Goal: Contribute content: Add original content to the website for others to see

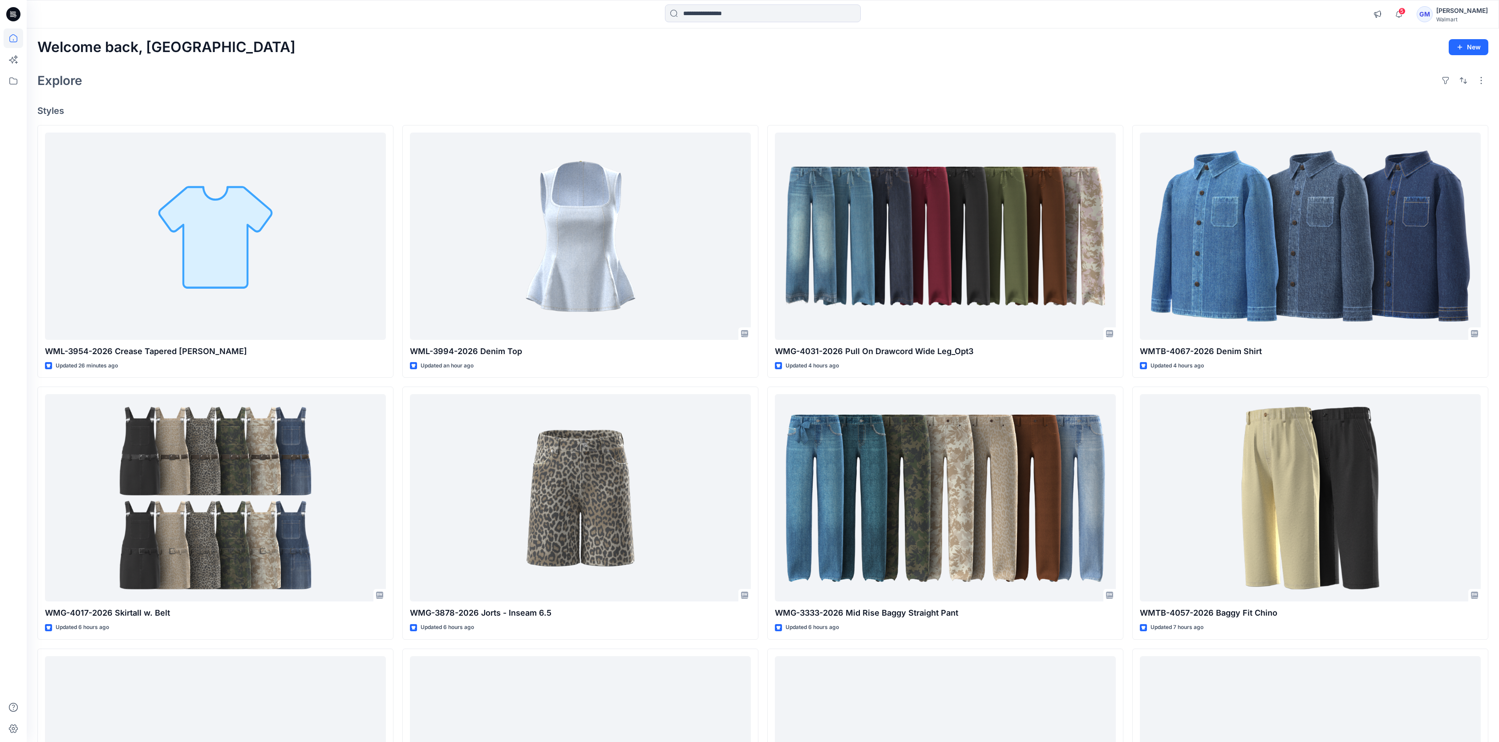
click at [303, 70] on div "Explore" at bounding box center [762, 80] width 1451 height 21
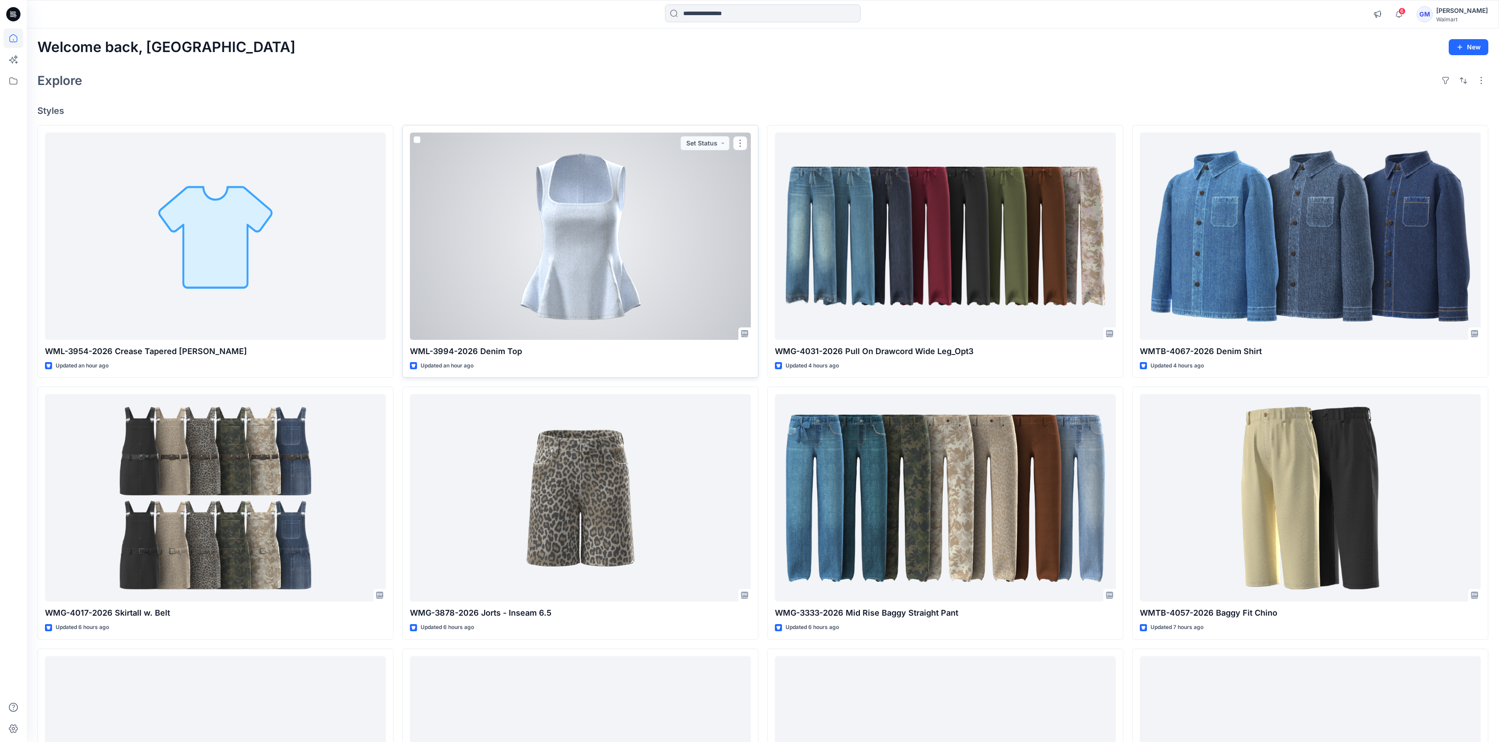
click at [481, 241] on div at bounding box center [580, 236] width 341 height 207
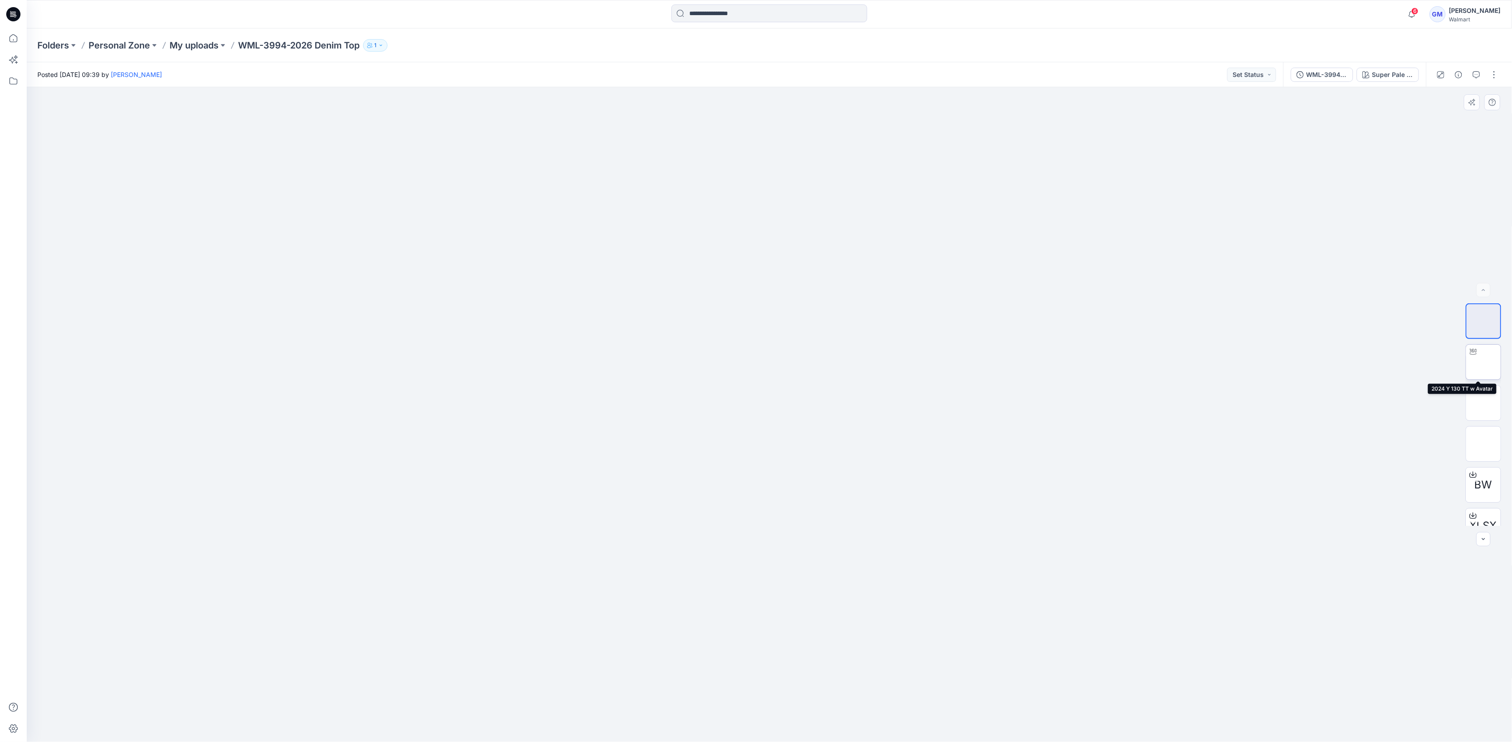
click at [1484, 362] on img at bounding box center [1484, 362] width 0 height 0
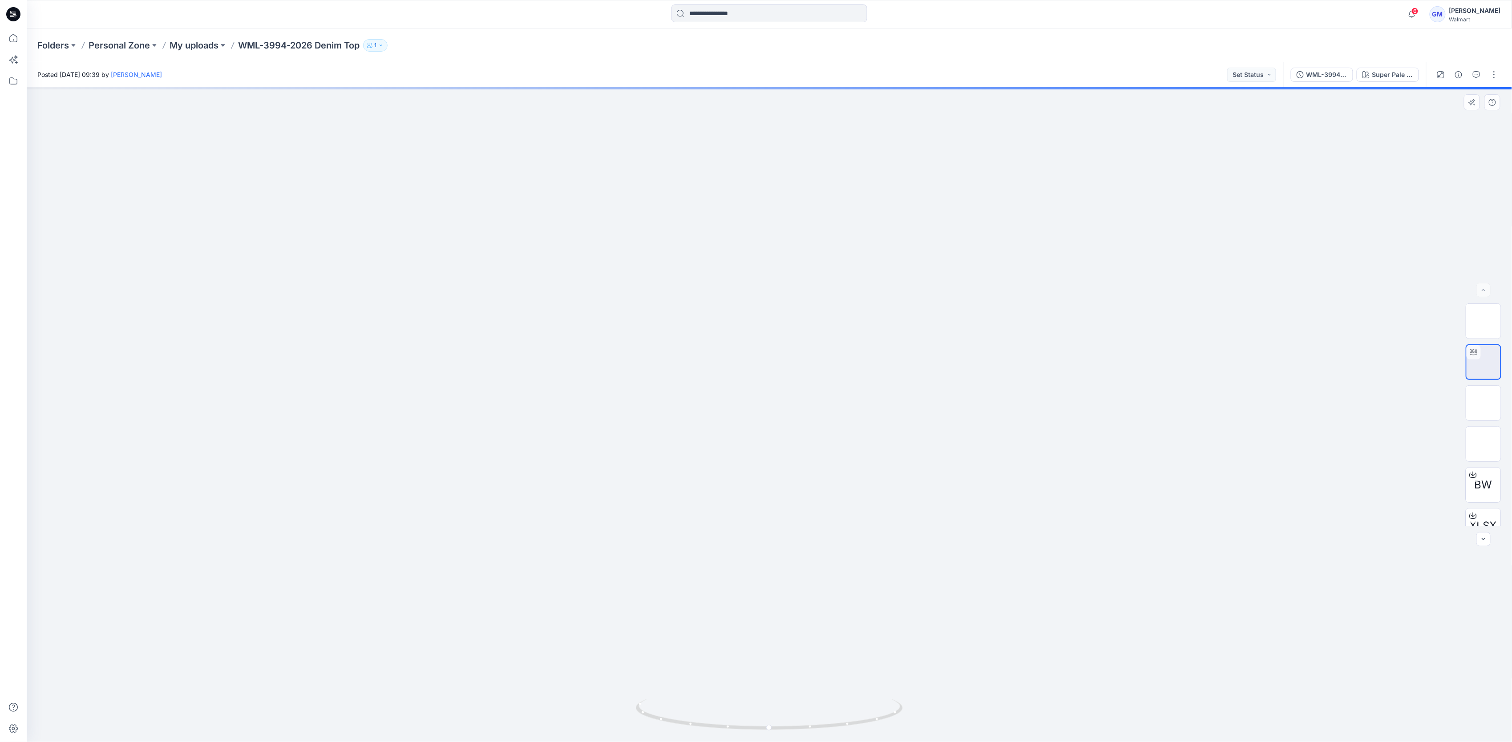
drag, startPoint x: 870, startPoint y: 497, endPoint x: 869, endPoint y: 421, distance: 76.6
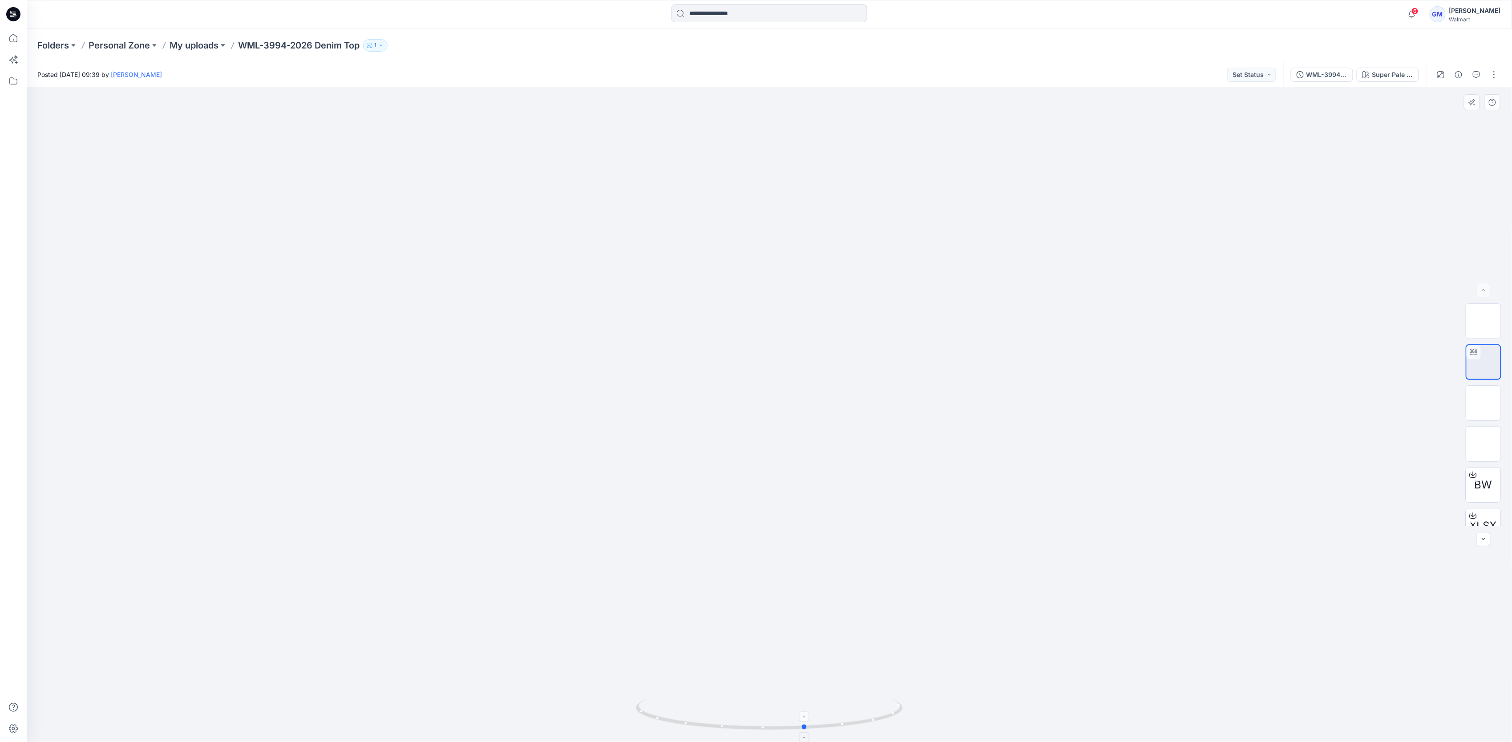
drag, startPoint x: 891, startPoint y: 712, endPoint x: 660, endPoint y: 703, distance: 231.2
click at [660, 703] on icon at bounding box center [770, 715] width 269 height 33
drag, startPoint x: 1186, startPoint y: 490, endPoint x: 1184, endPoint y: 472, distance: 18.8
click at [198, 45] on p "My uploads" at bounding box center [194, 45] width 49 height 12
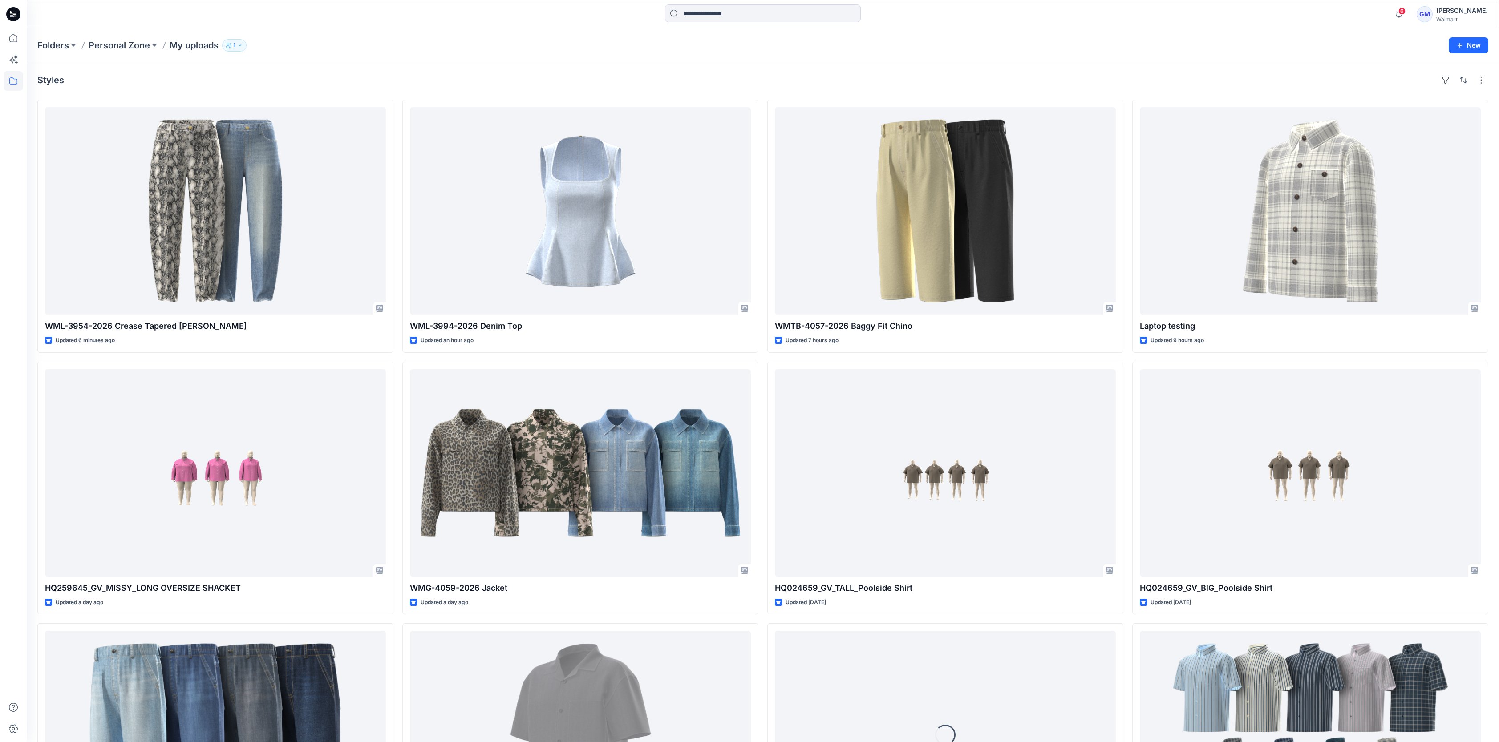
click at [627, 70] on div "Styles WML-3954-2026 Crease Tapered Jean Updated 6 minutes ago HQ259645_GV_MISS…" at bounding box center [763, 490] width 1472 height 857
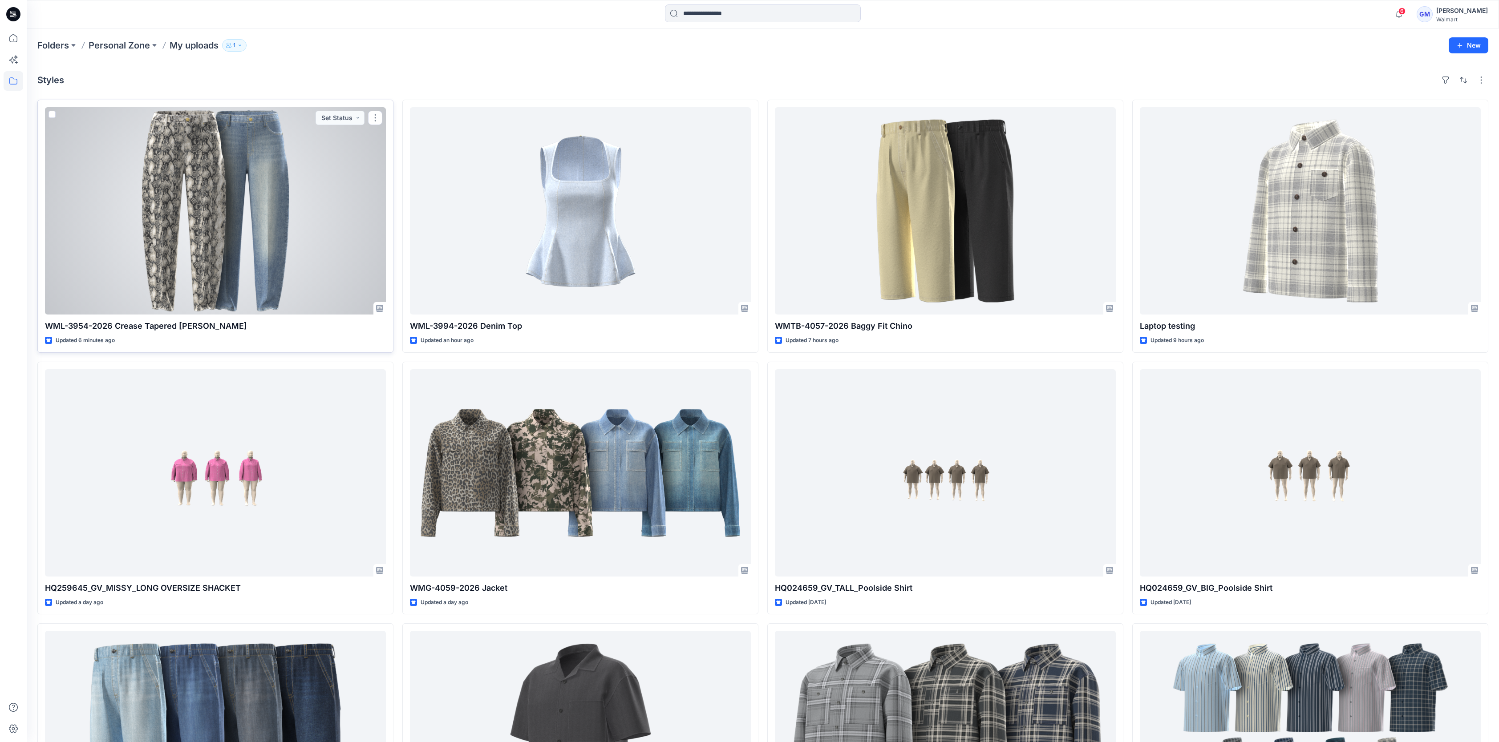
click at [236, 242] on div at bounding box center [215, 210] width 341 height 207
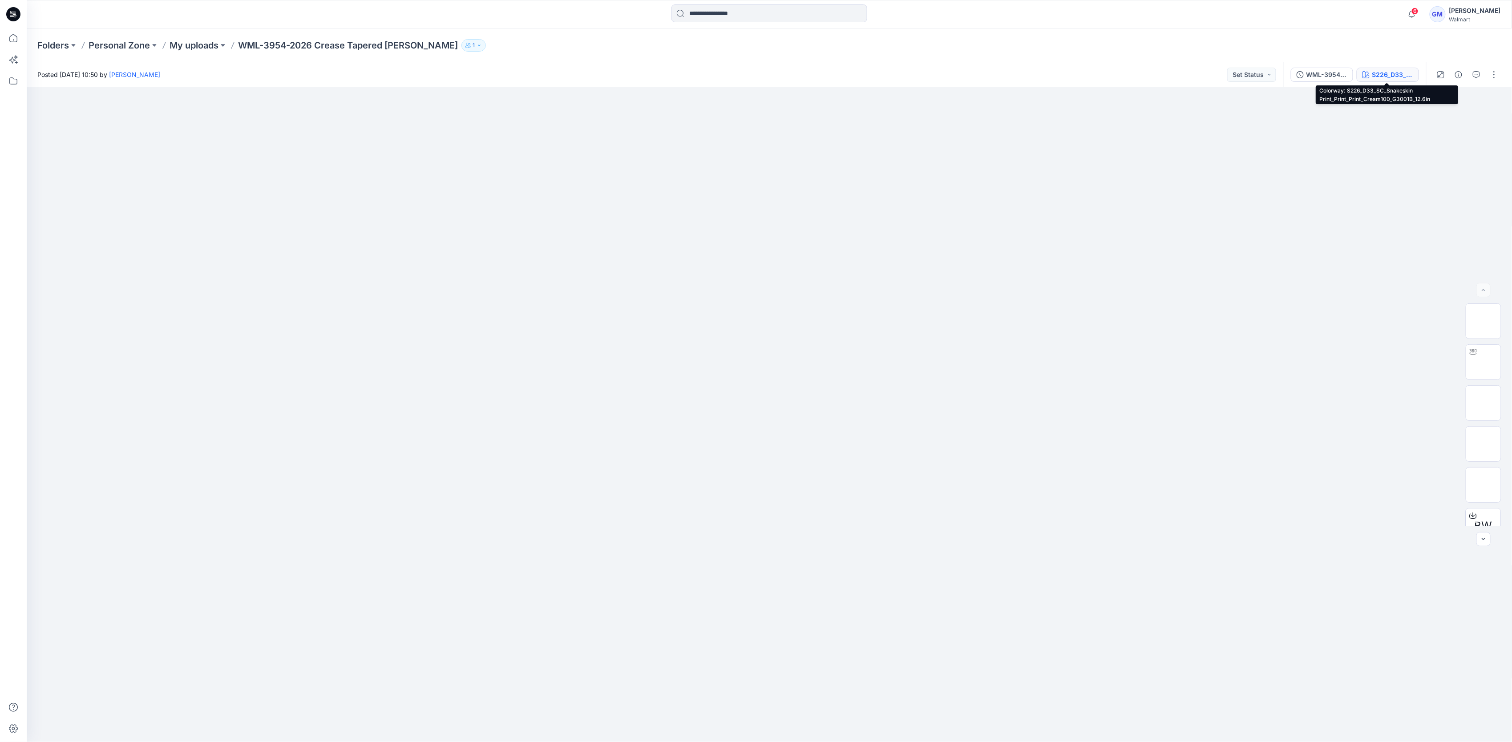
click at [1397, 77] on div "S226_D33_SC_Snakeskin Print_Print_Print_Cream100_G3001B_12.6in" at bounding box center [1393, 75] width 41 height 10
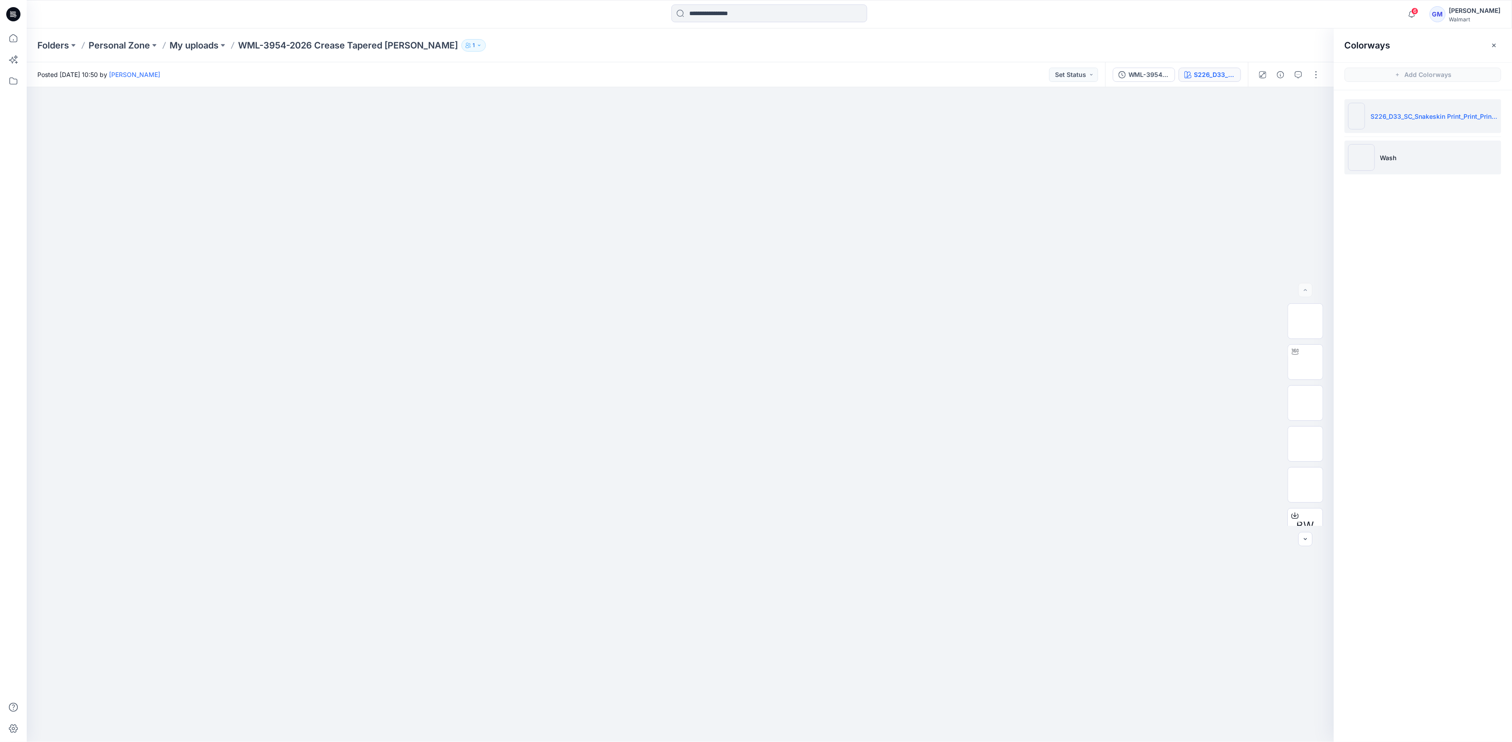
click at [1396, 159] on p "Wash" at bounding box center [1389, 157] width 16 height 9
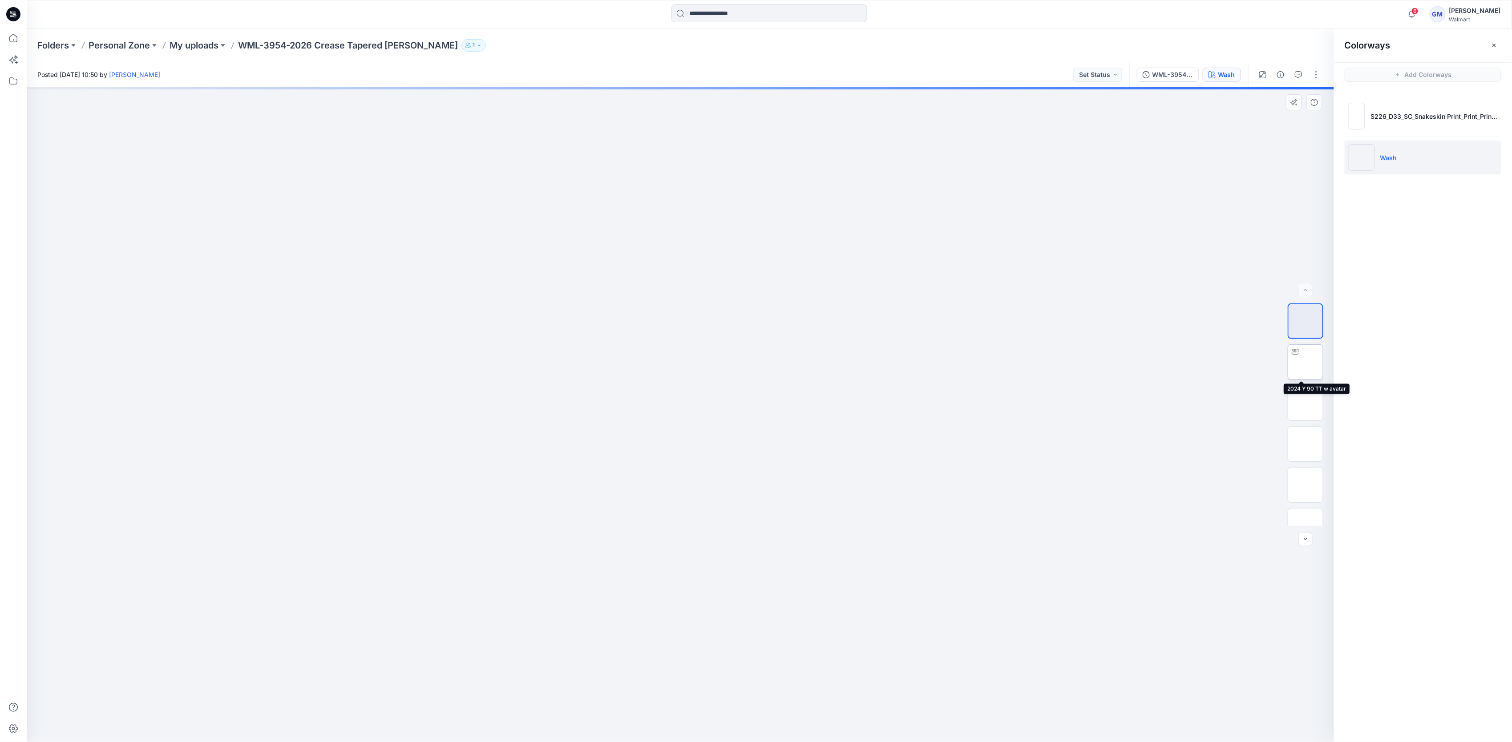
click at [1306, 362] on img at bounding box center [1306, 362] width 0 height 0
drag, startPoint x: 822, startPoint y: 543, endPoint x: 828, endPoint y: 364, distance: 179.5
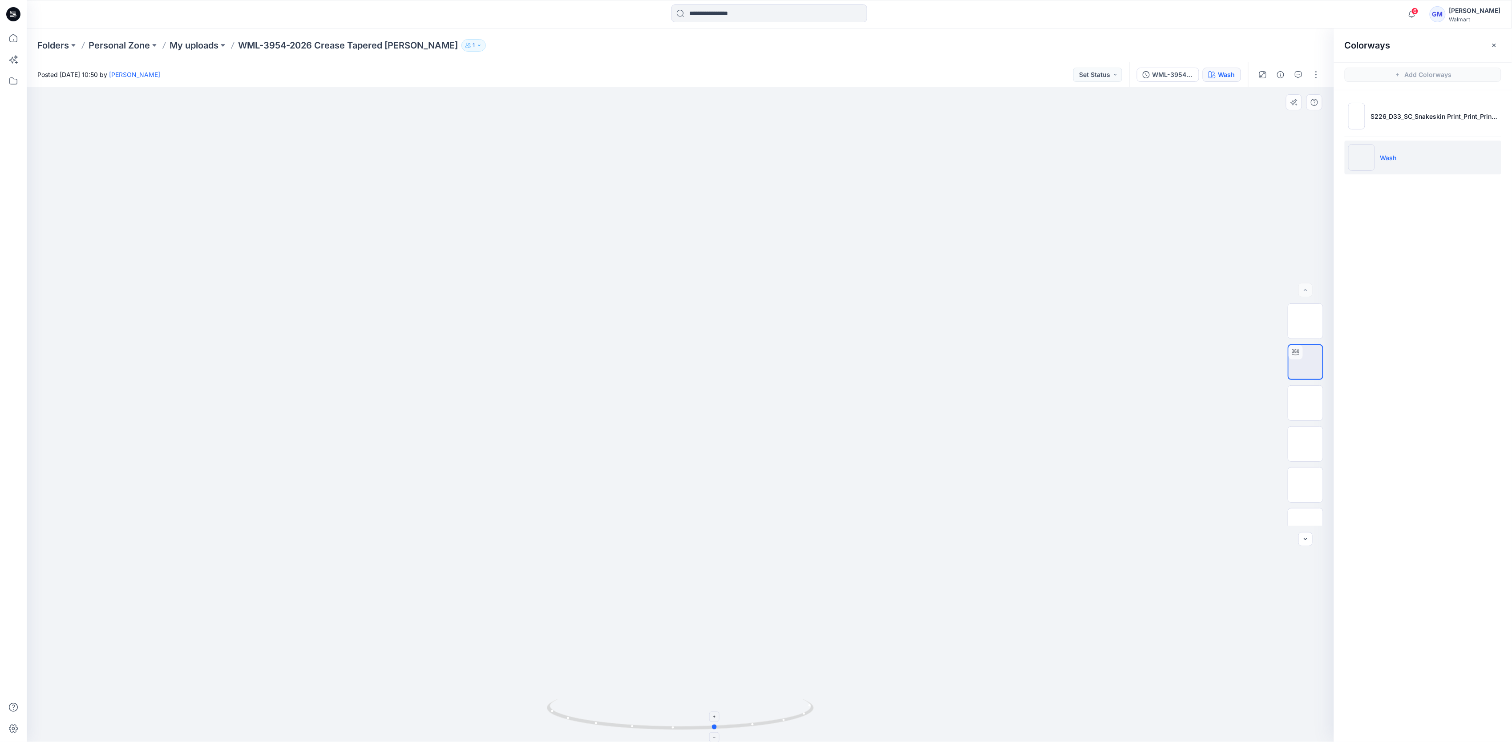
drag, startPoint x: 786, startPoint y: 731, endPoint x: 555, endPoint y: 708, distance: 232.6
click at [555, 708] on icon at bounding box center [681, 715] width 269 height 33
click at [1306, 403] on img at bounding box center [1306, 403] width 0 height 0
click at [197, 39] on p "My uploads" at bounding box center [194, 45] width 49 height 12
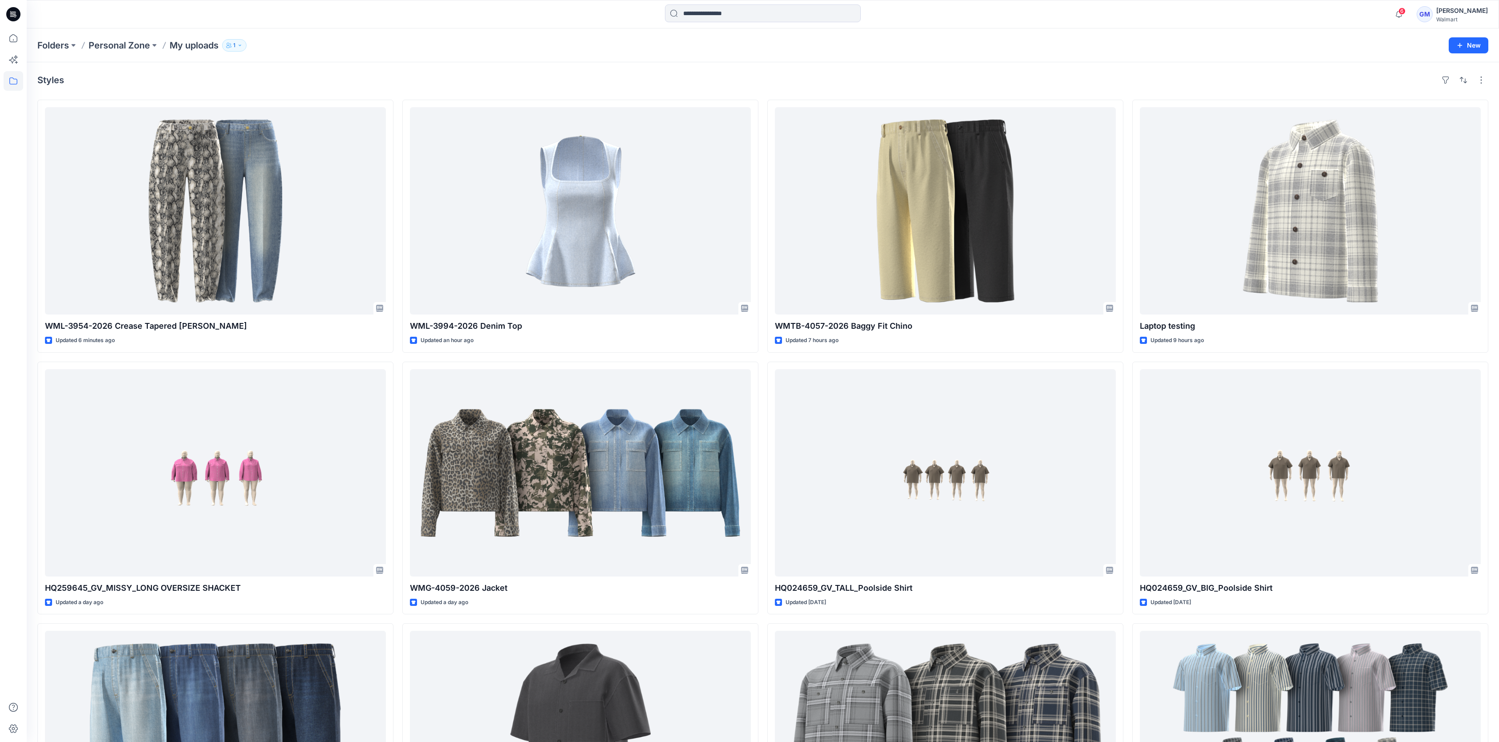
click at [452, 85] on div "Styles" at bounding box center [762, 80] width 1451 height 14
click at [952, 78] on div "Styles" at bounding box center [762, 80] width 1451 height 14
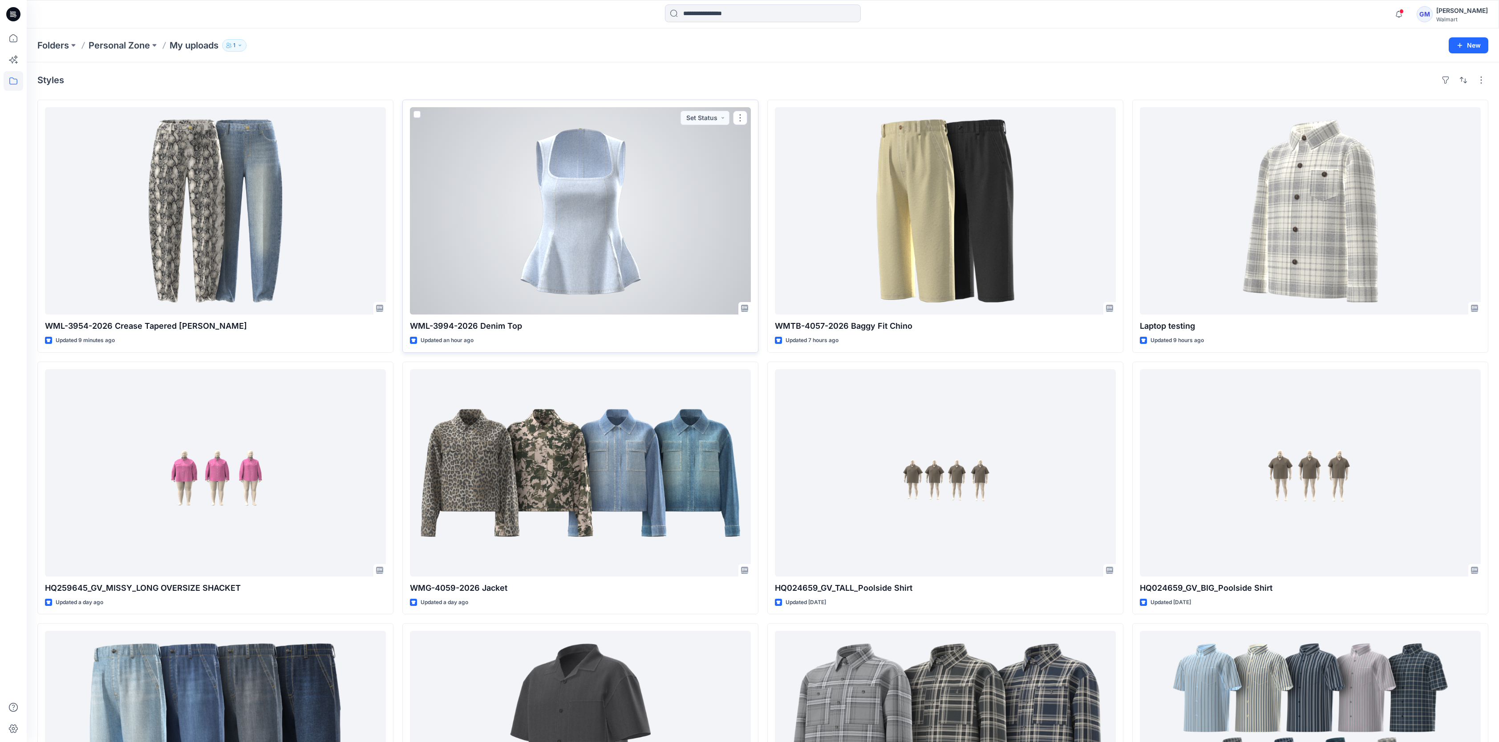
click at [680, 234] on div at bounding box center [580, 210] width 341 height 207
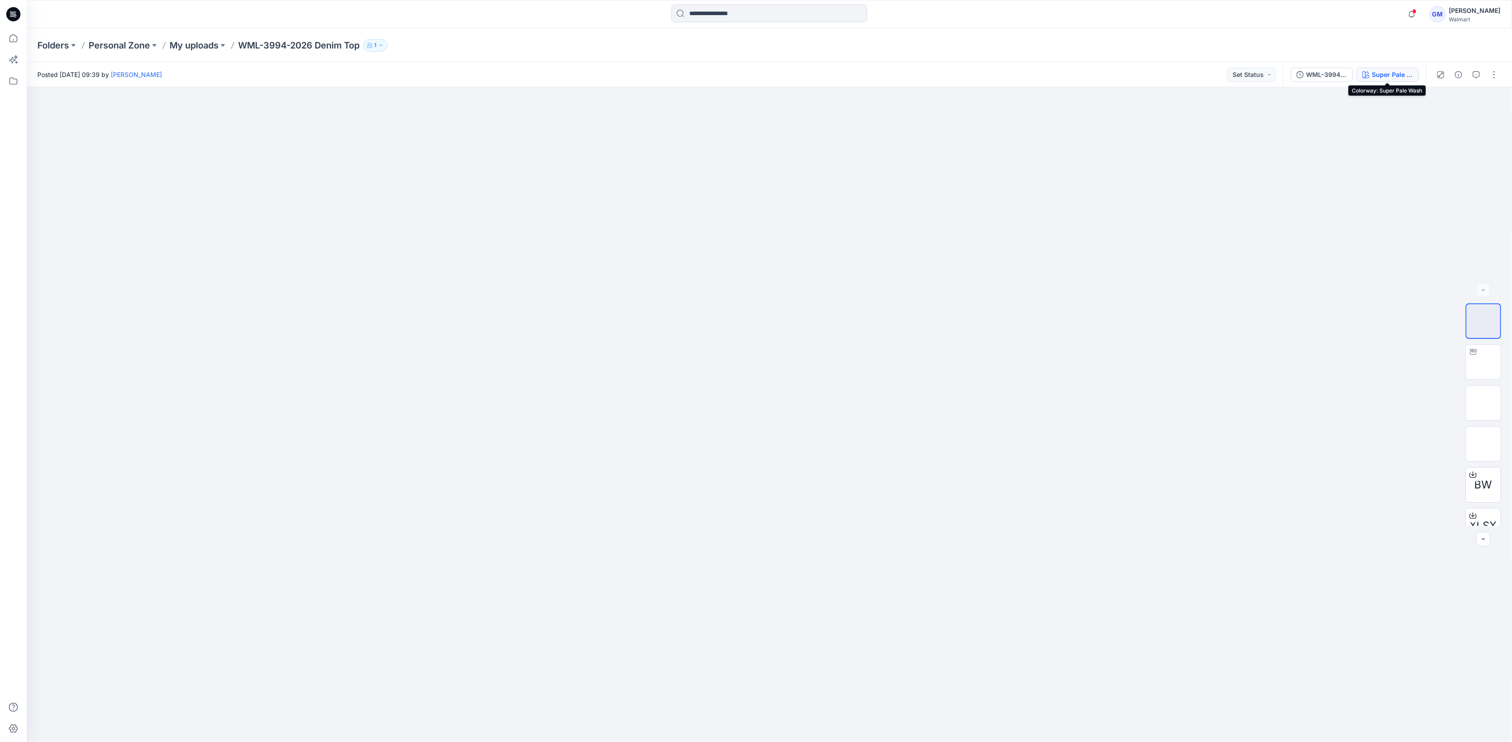
click at [1366, 79] on button "Super Pale Wash" at bounding box center [1388, 75] width 62 height 14
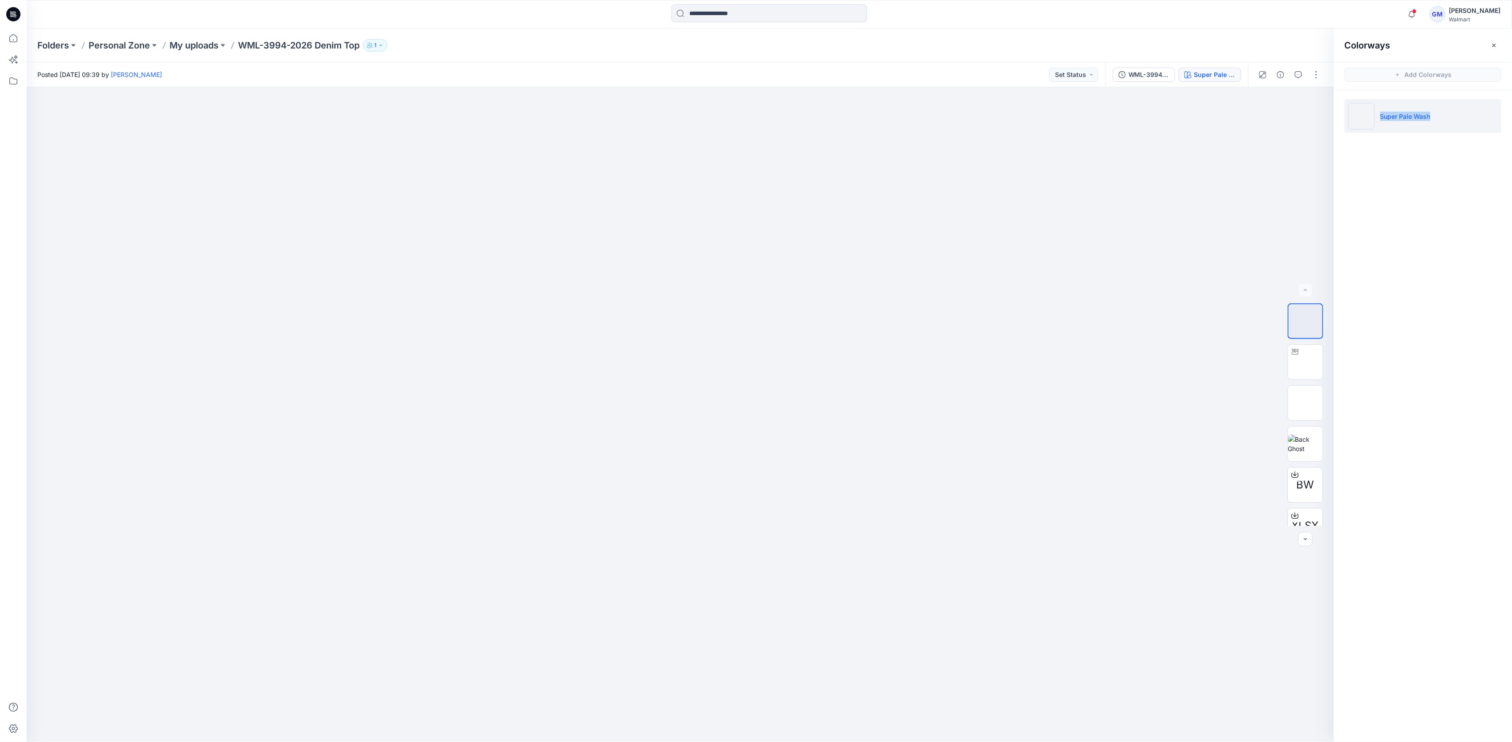
drag, startPoint x: 1437, startPoint y: 116, endPoint x: 1380, endPoint y: 118, distance: 56.6
click at [1380, 118] on li "Super Pale Wash" at bounding box center [1423, 116] width 157 height 34
copy p "Super Pale Wash"
click at [12, 42] on icon at bounding box center [13, 38] width 8 height 8
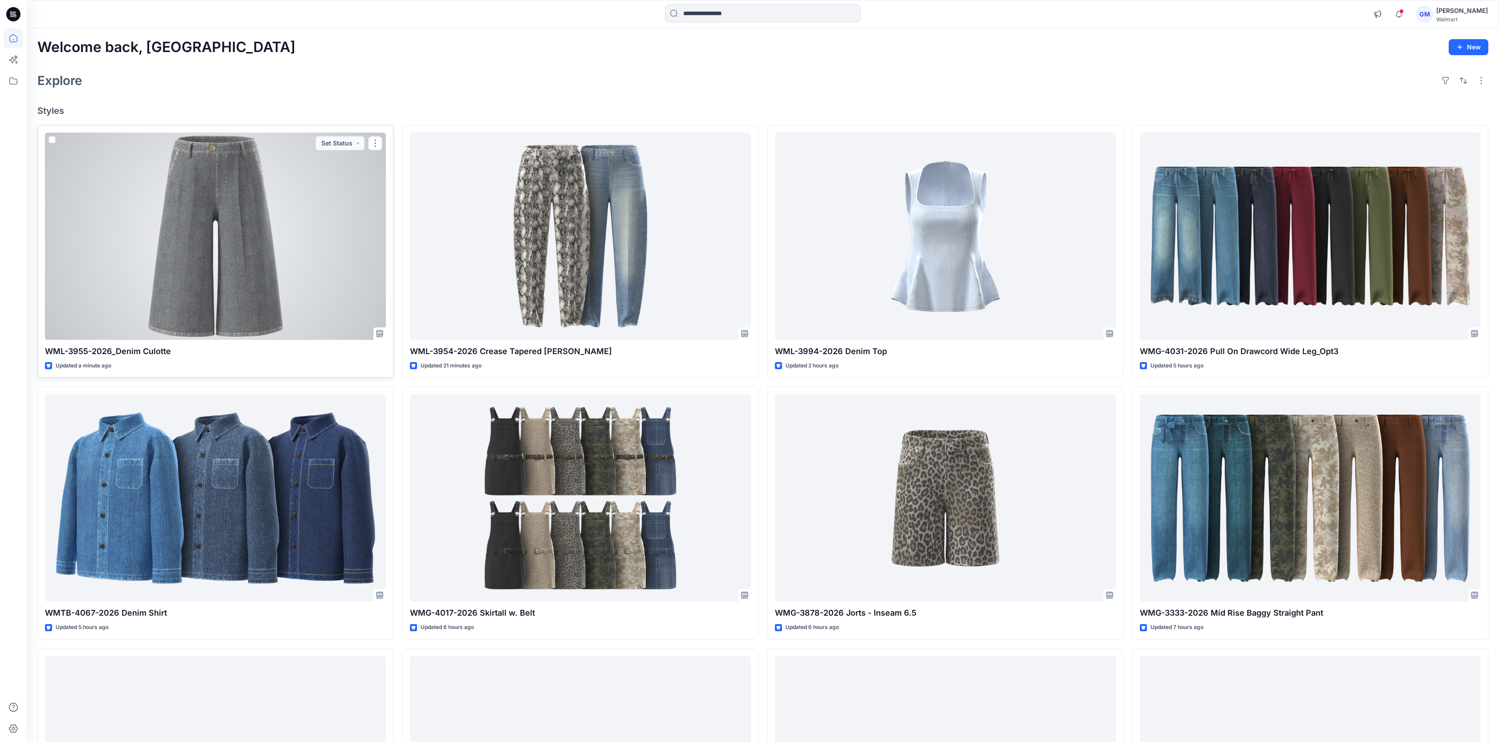
click at [276, 282] on div at bounding box center [215, 236] width 341 height 207
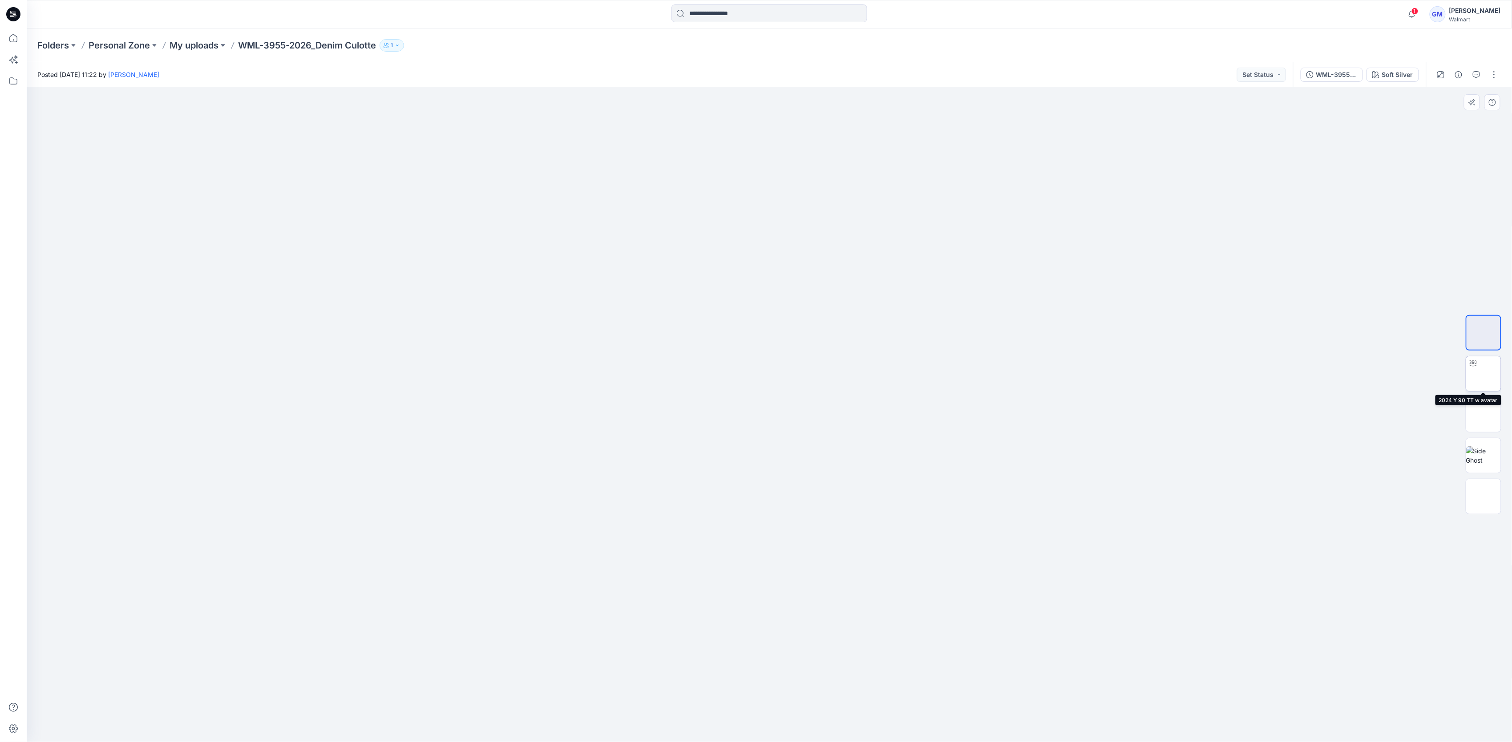
click at [1484, 374] on img at bounding box center [1484, 374] width 0 height 0
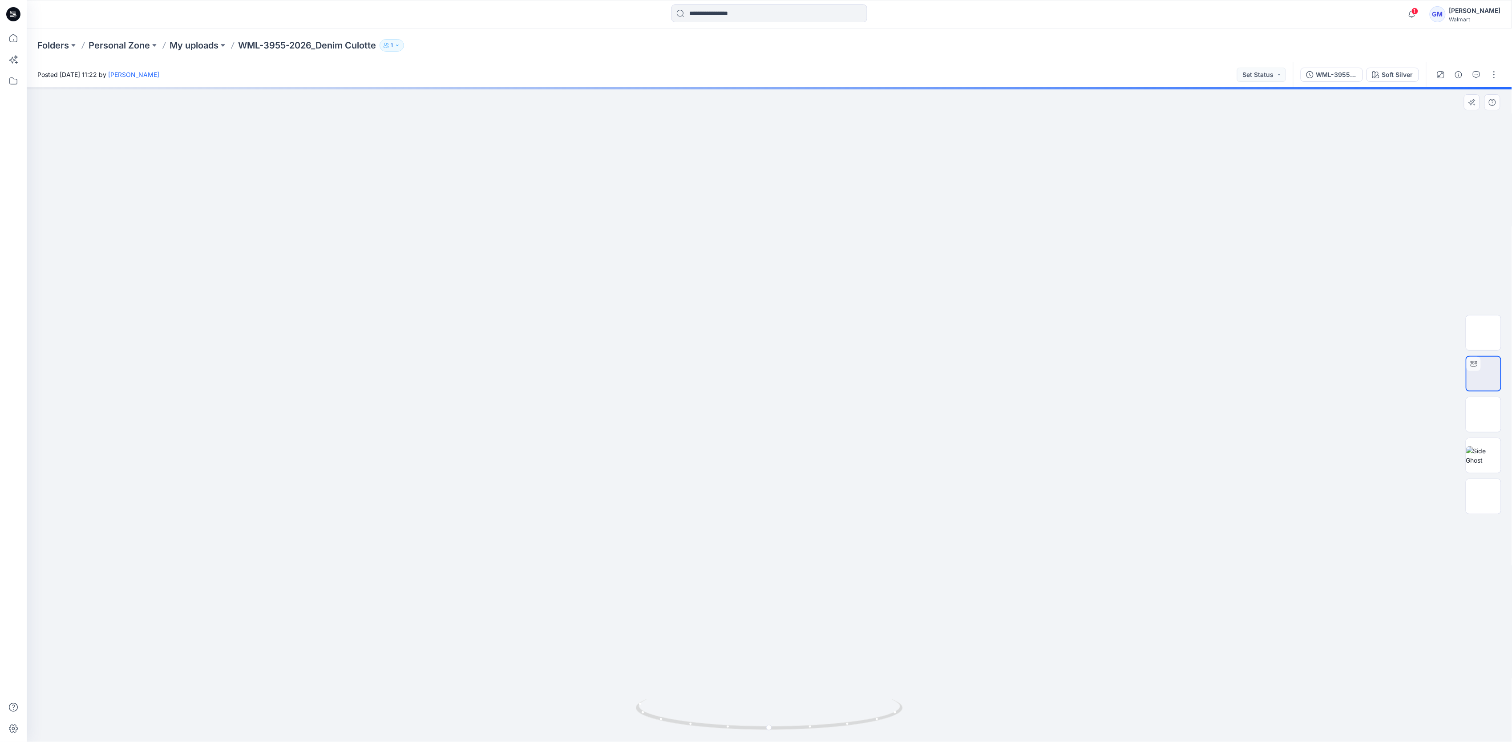
drag, startPoint x: 898, startPoint y: 502, endPoint x: 905, endPoint y: 388, distance: 114.6
click at [905, 388] on img at bounding box center [769, 198] width 1227 height 1088
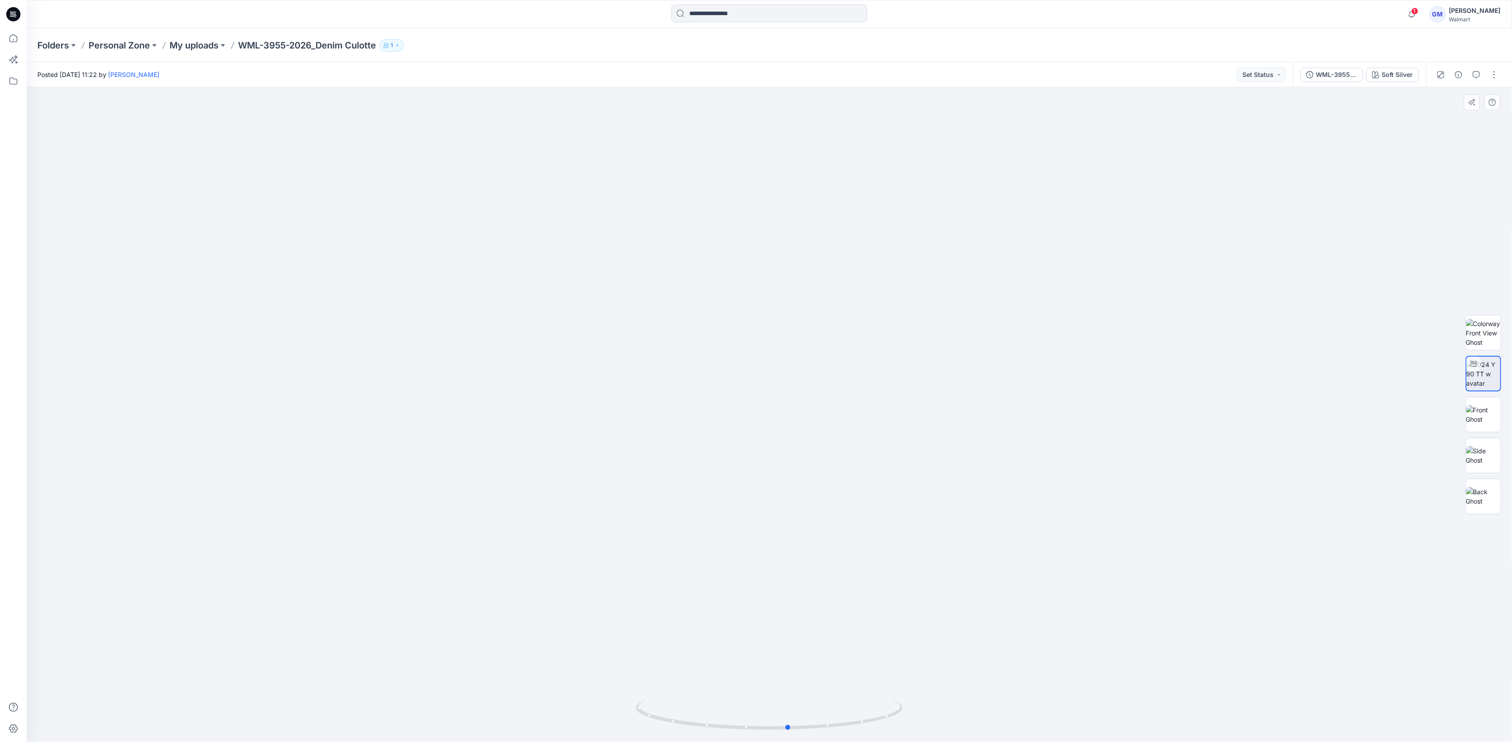
drag, startPoint x: 875, startPoint y: 726, endPoint x: 628, endPoint y: 721, distance: 247.5
click at [628, 721] on div at bounding box center [770, 414] width 1486 height 655
click at [396, 75] on div "Posted Tuesday, September 23, 2025 11:22 by Gayan Mahawithanalage Set Status" at bounding box center [660, 74] width 1267 height 24
click at [1371, 162] on div at bounding box center [770, 414] width 1486 height 655
click at [1461, 71] on icon "button" at bounding box center [1458, 74] width 7 height 7
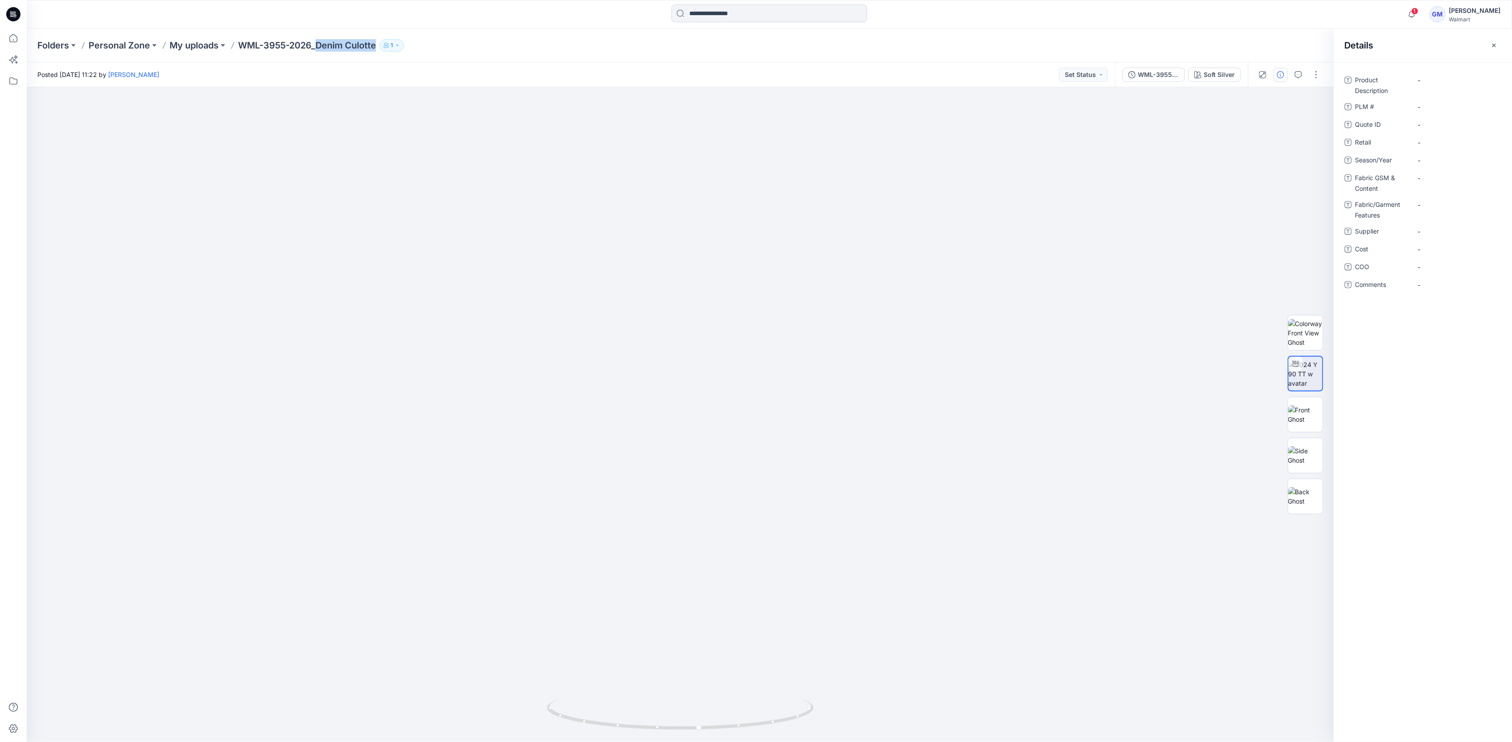
drag, startPoint x: 318, startPoint y: 43, endPoint x: 809, endPoint y: 56, distance: 491.1
click at [376, 45] on p "WML-3955-2026_Denim Culotte" at bounding box center [307, 45] width 138 height 12
copy p "Denim Culott"
click at [1437, 82] on Description "-" at bounding box center [1456, 80] width 77 height 9
type textarea "**********"
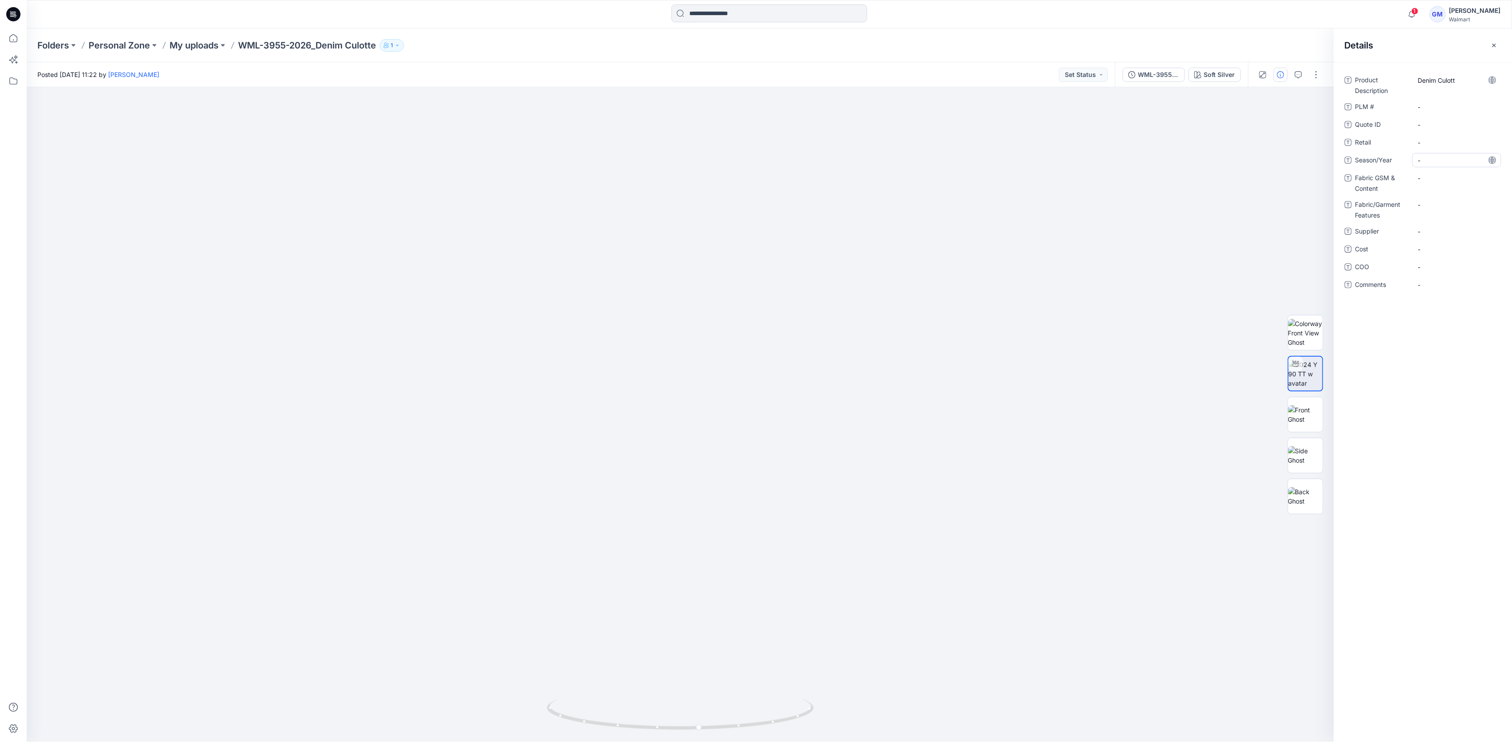
click at [1446, 159] on span "-" at bounding box center [1456, 160] width 77 height 9
type textarea "**********"
click at [1434, 236] on span "-" at bounding box center [1456, 231] width 77 height 9
type textarea "****"
click at [1436, 263] on span "-" at bounding box center [1456, 267] width 77 height 9
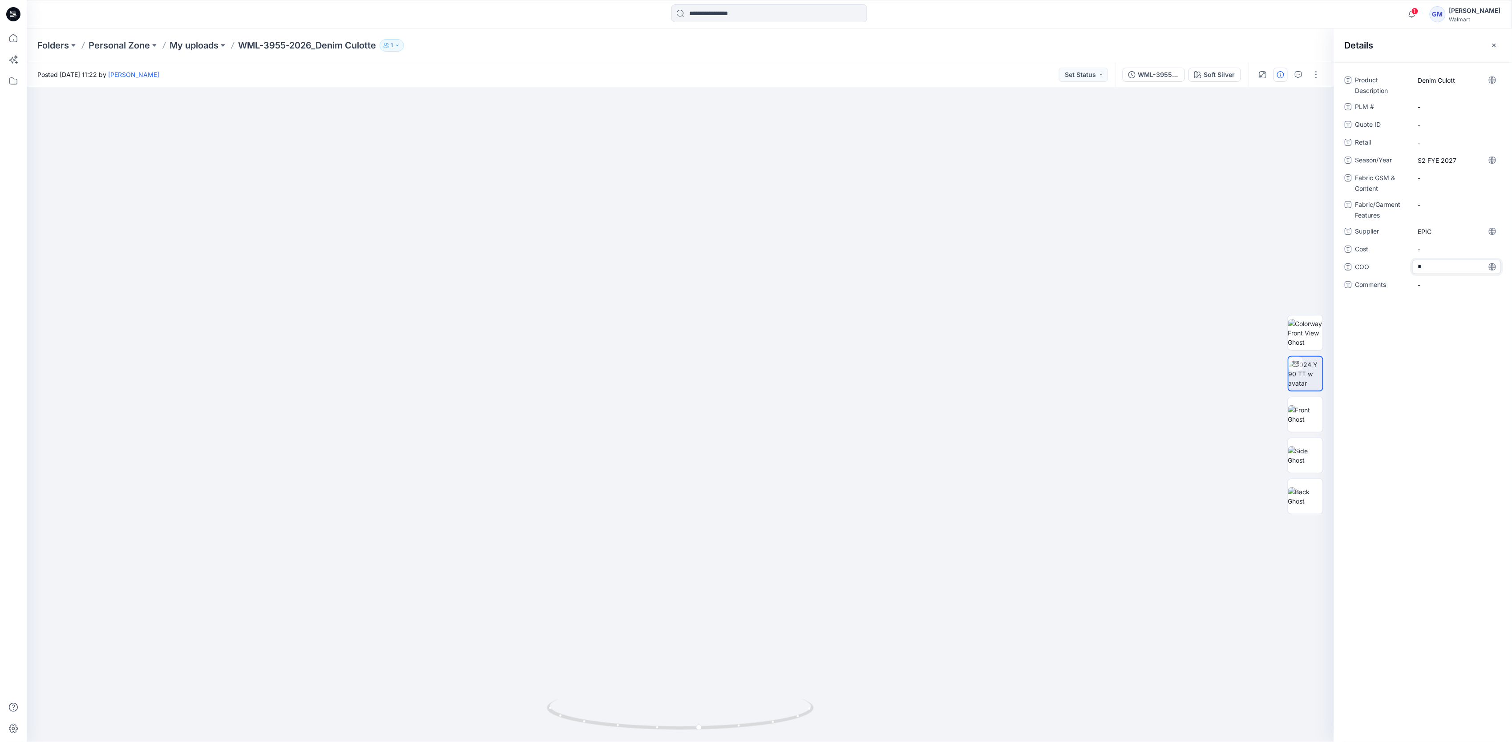
type textarea "**"
click at [1439, 178] on Content "-" at bounding box center [1456, 178] width 77 height 9
type textarea "**********"
click at [1463, 187] on Content "99% BCI COTTON 1%SPANDEX STRETCH DENIM" at bounding box center [1456, 185] width 77 height 28
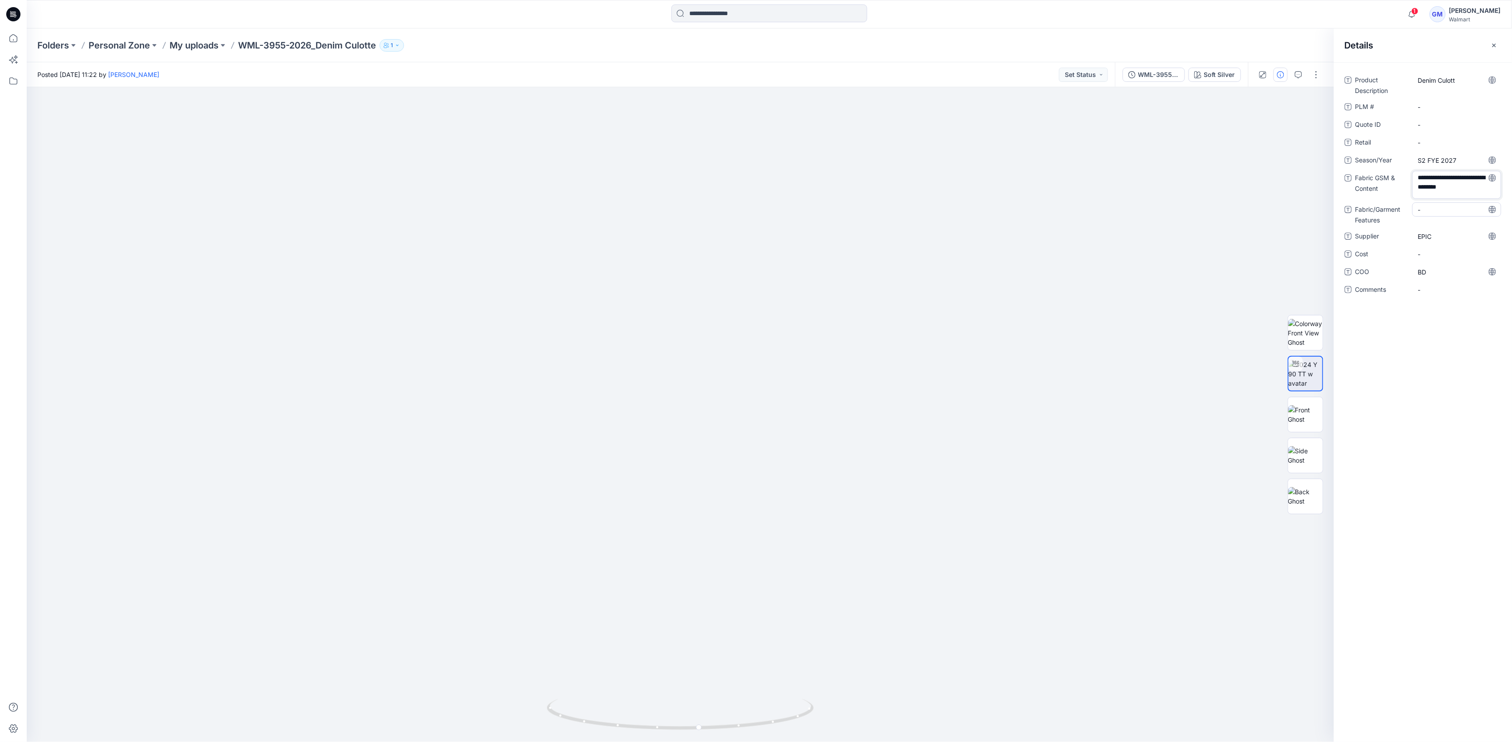
scroll to position [3, 0]
drag, startPoint x: 1416, startPoint y: 174, endPoint x: 1497, endPoint y: 221, distance: 94.0
click at [1497, 221] on div "**********" at bounding box center [1423, 190] width 157 height 235
type textarea "**********"
click at [1447, 195] on Content "64% BCI COTTON 36% TENCEL LYOCELL" at bounding box center [1456, 185] width 77 height 28
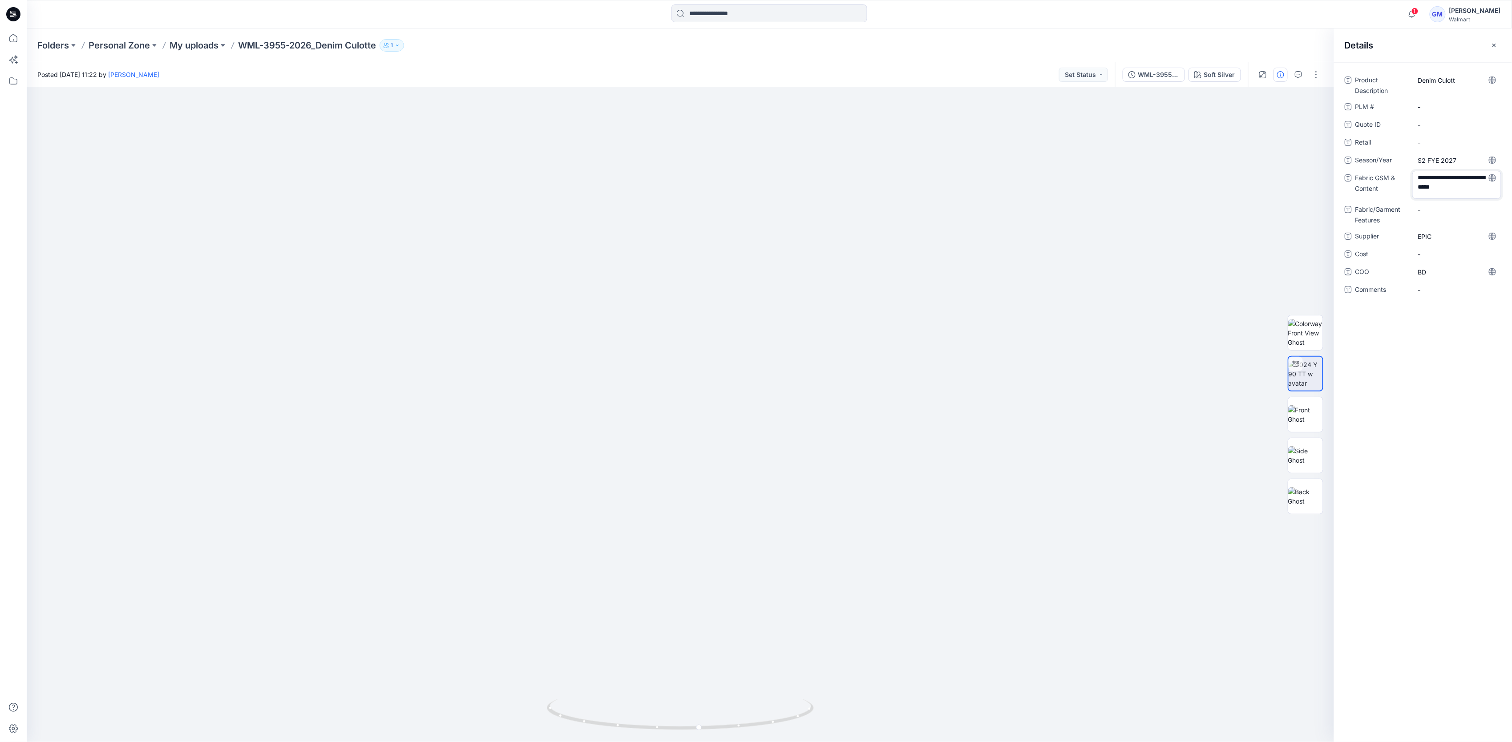
type textarea "**********"
click at [1463, 406] on div "Product Description Denim Culott PLM # - Quote ID - Retail - Season/Year S2 FYE…" at bounding box center [1423, 402] width 178 height 680
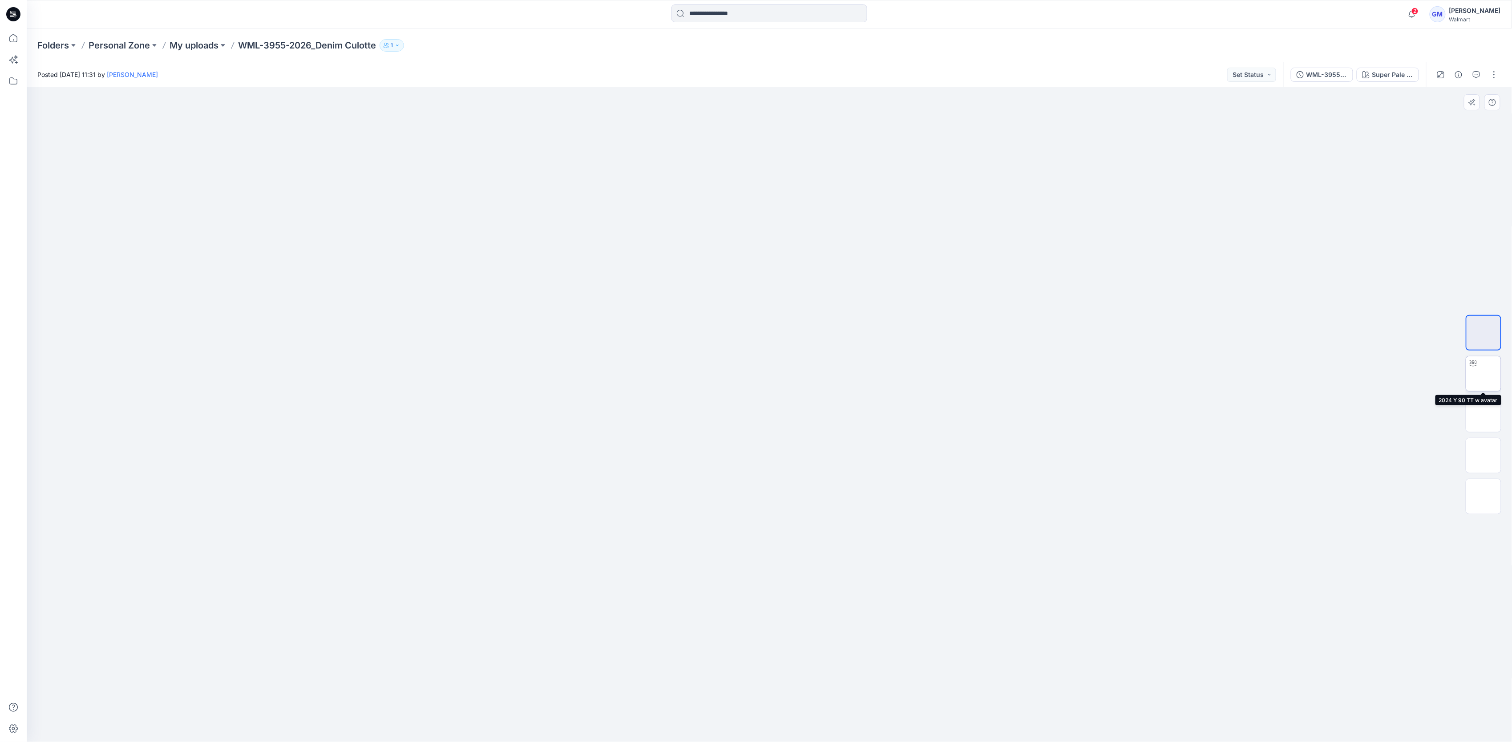
click at [1484, 374] on img at bounding box center [1484, 374] width 0 height 0
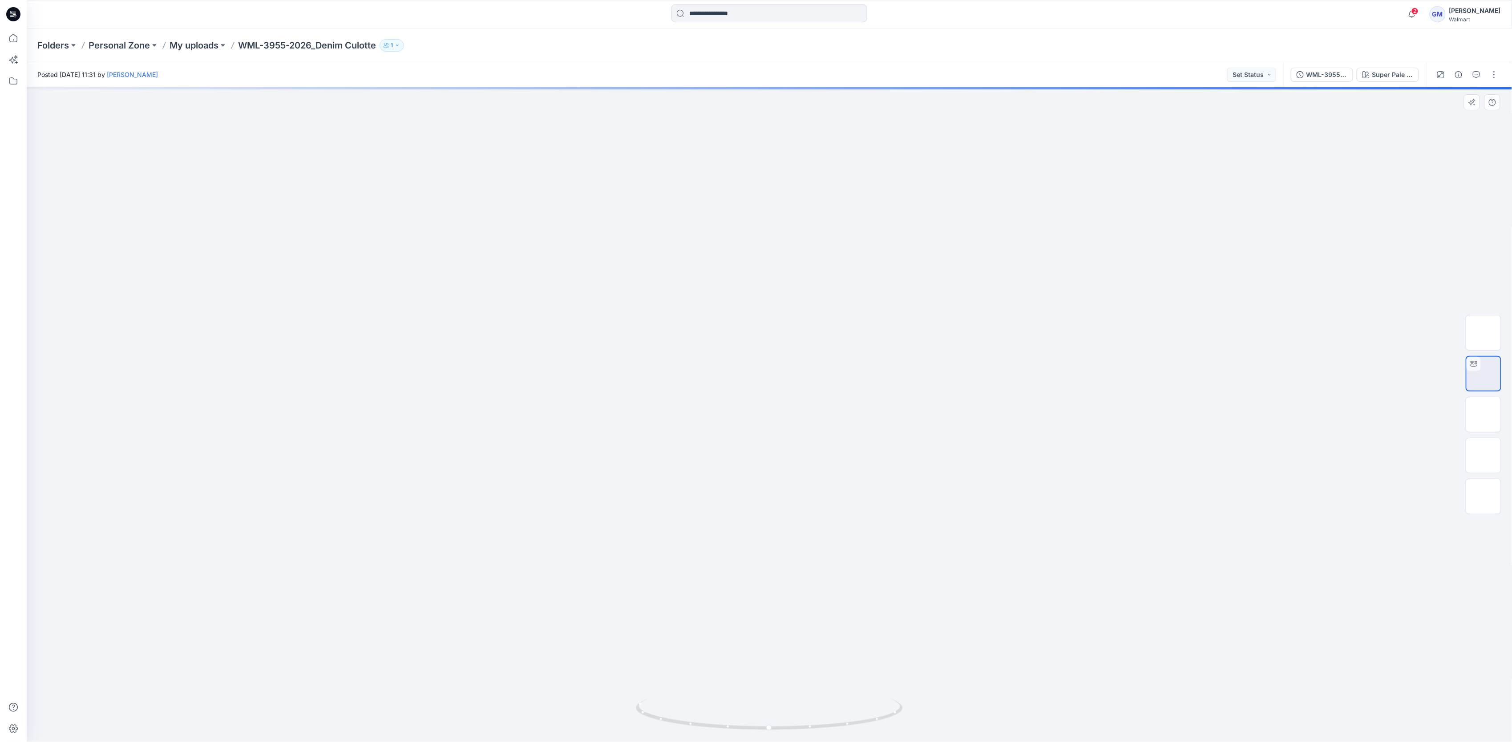
drag, startPoint x: 878, startPoint y: 491, endPoint x: 872, endPoint y: 326, distance: 165.2
drag, startPoint x: 855, startPoint y: 717, endPoint x: 839, endPoint y: 715, distance: 15.4
click at [839, 715] on icon at bounding box center [770, 715] width 269 height 33
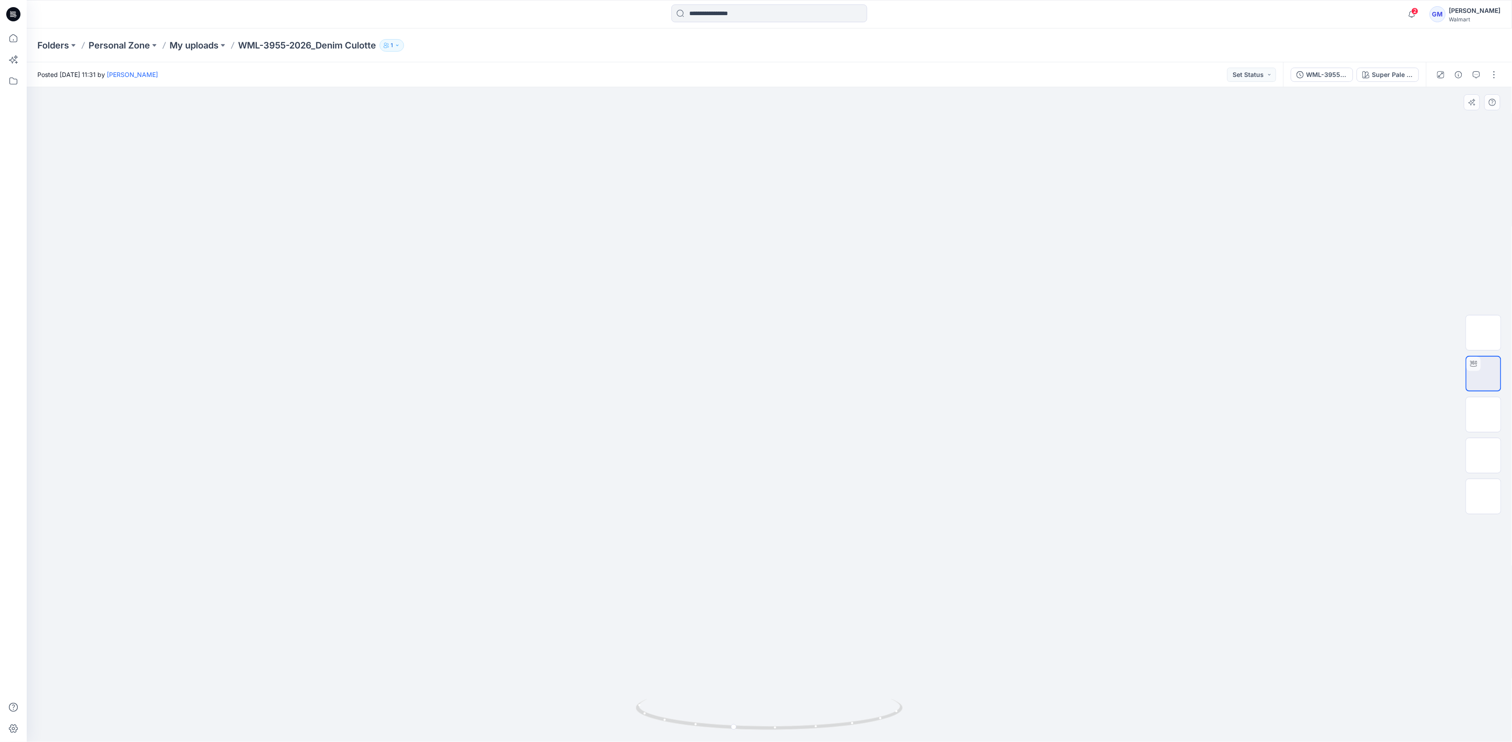
drag, startPoint x: 819, startPoint y: 262, endPoint x: 853, endPoint y: 336, distance: 82.3
drag, startPoint x: 831, startPoint y: 724, endPoint x: 928, endPoint y: 562, distance: 188.8
click at [633, 691] on div at bounding box center [770, 414] width 1486 height 655
click at [1484, 415] on img at bounding box center [1484, 415] width 0 height 0
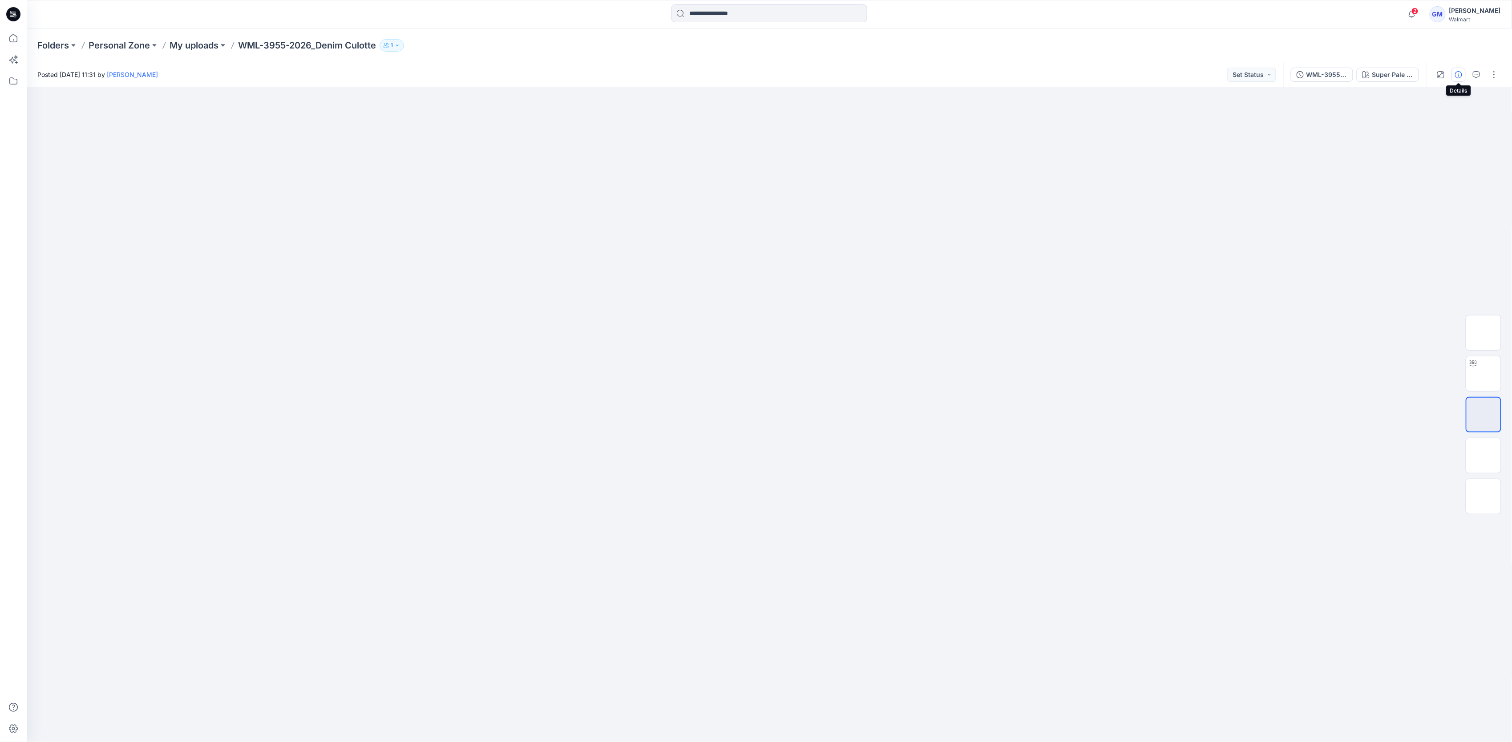
click at [1457, 77] on icon "button" at bounding box center [1458, 74] width 7 height 7
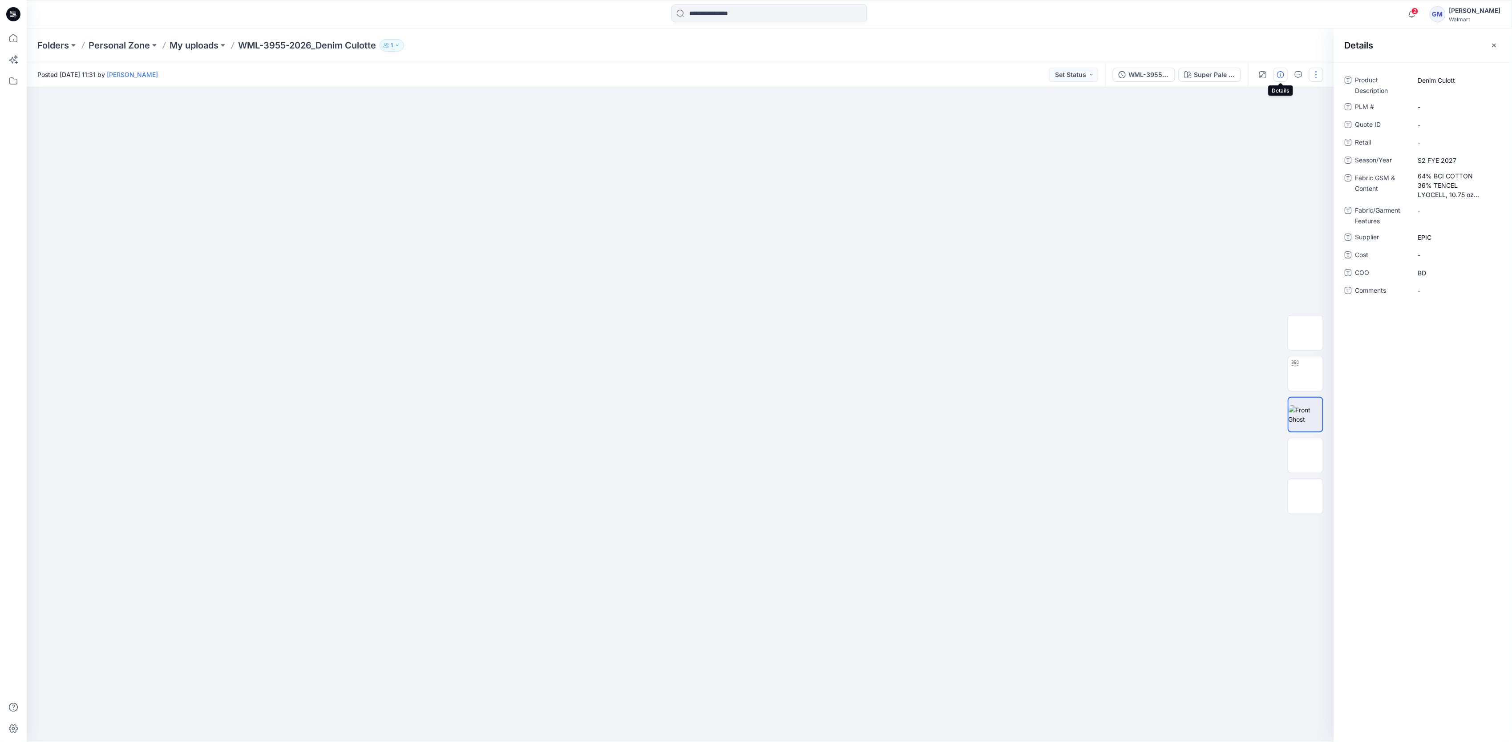
click at [1317, 76] on button "button" at bounding box center [1316, 75] width 14 height 14
click at [1253, 117] on button "Edit" at bounding box center [1279, 120] width 82 height 16
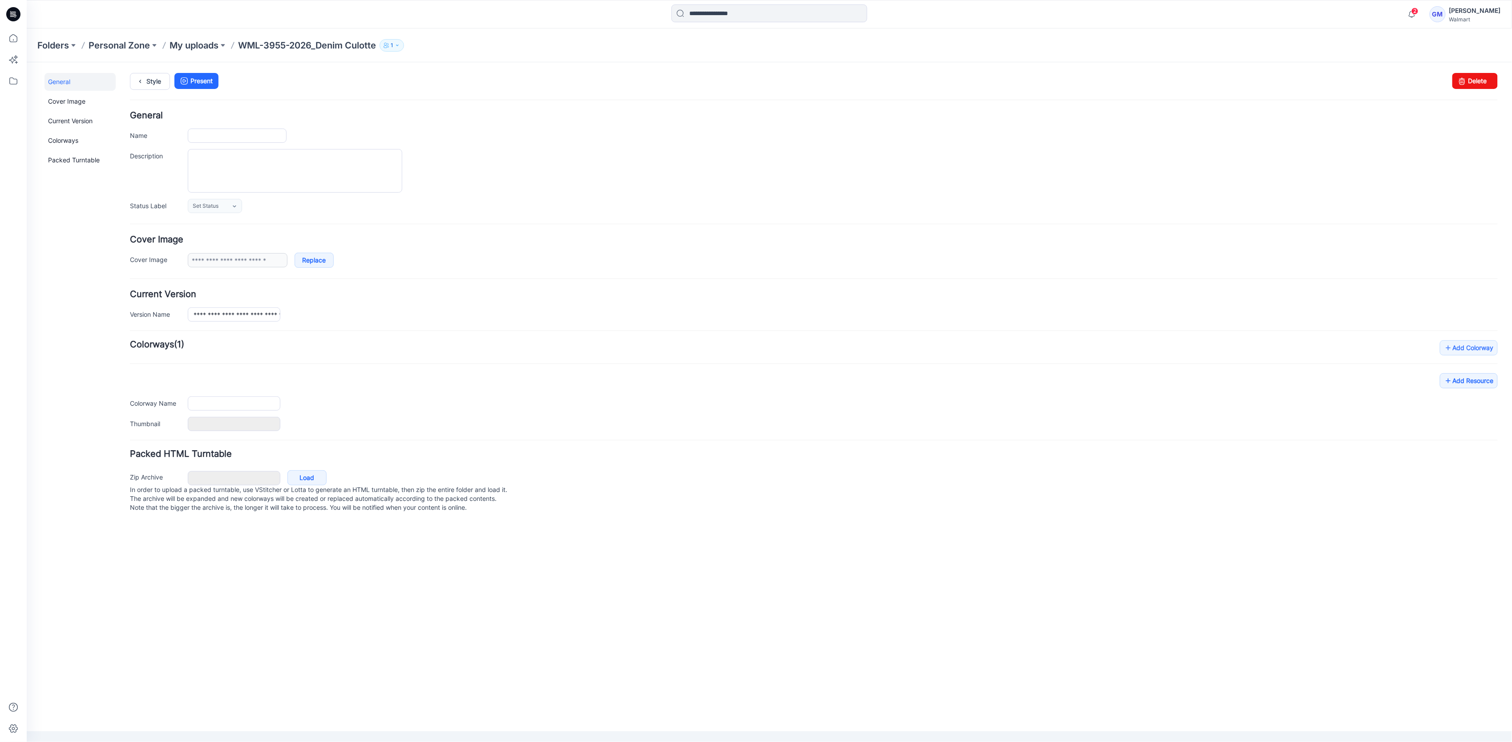
type input "**********"
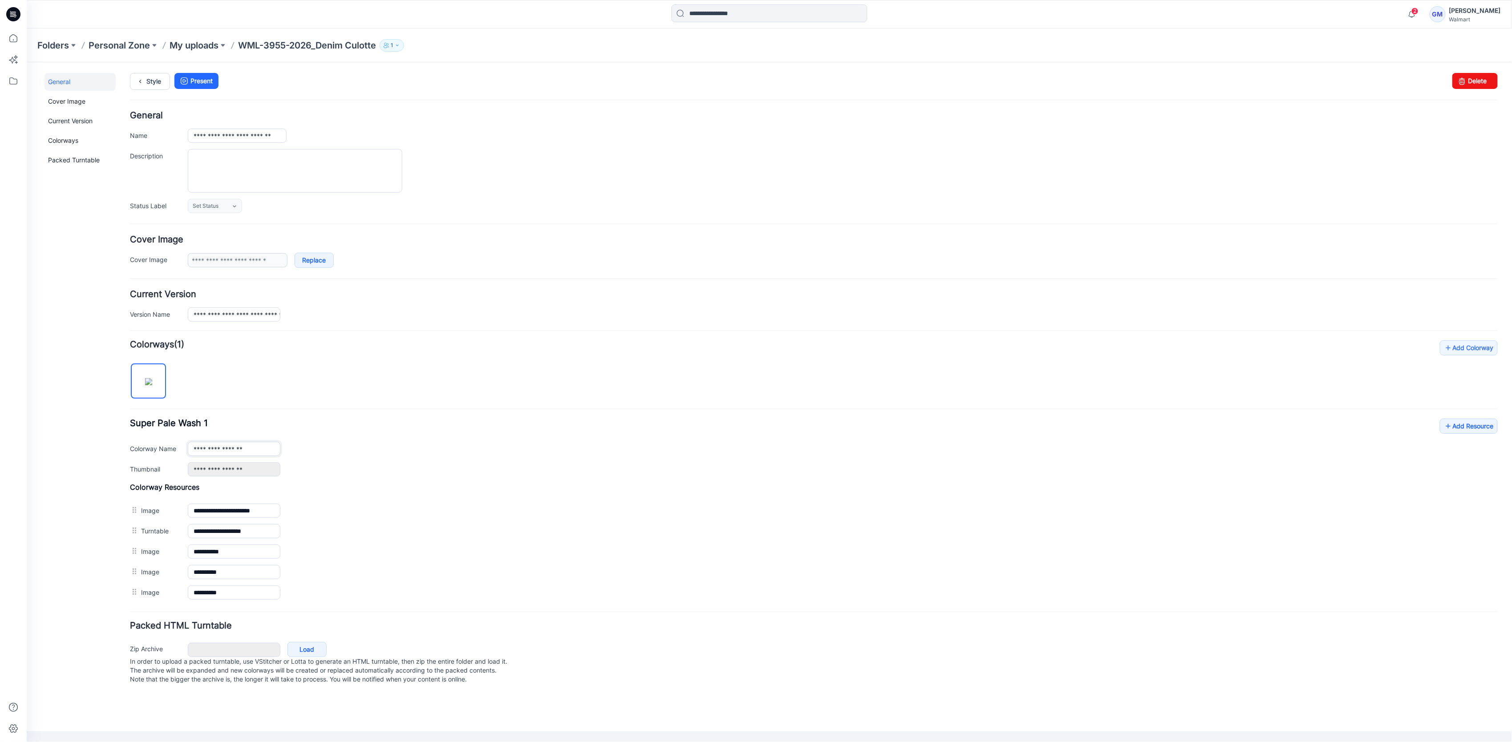
click at [271, 449] on input "**********" at bounding box center [233, 449] width 93 height 14
type input "**********"
click at [1453, 423] on link "Add Resource" at bounding box center [1469, 425] width 58 height 15
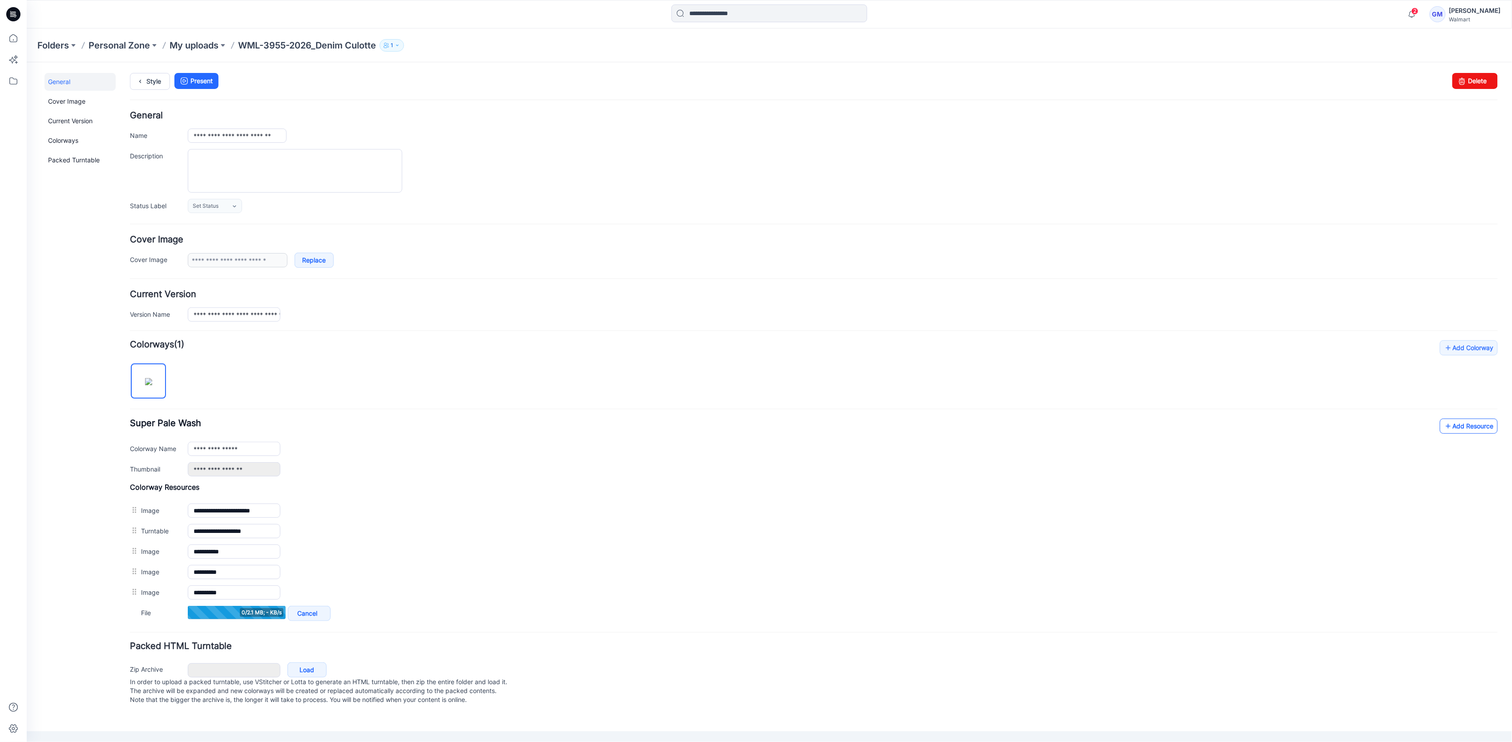
click at [1467, 434] on link "Add Resource" at bounding box center [1469, 425] width 58 height 15
click at [1483, 425] on link "Add Resource" at bounding box center [1469, 425] width 58 height 15
click at [1460, 430] on link "Add Resource" at bounding box center [1469, 425] width 58 height 15
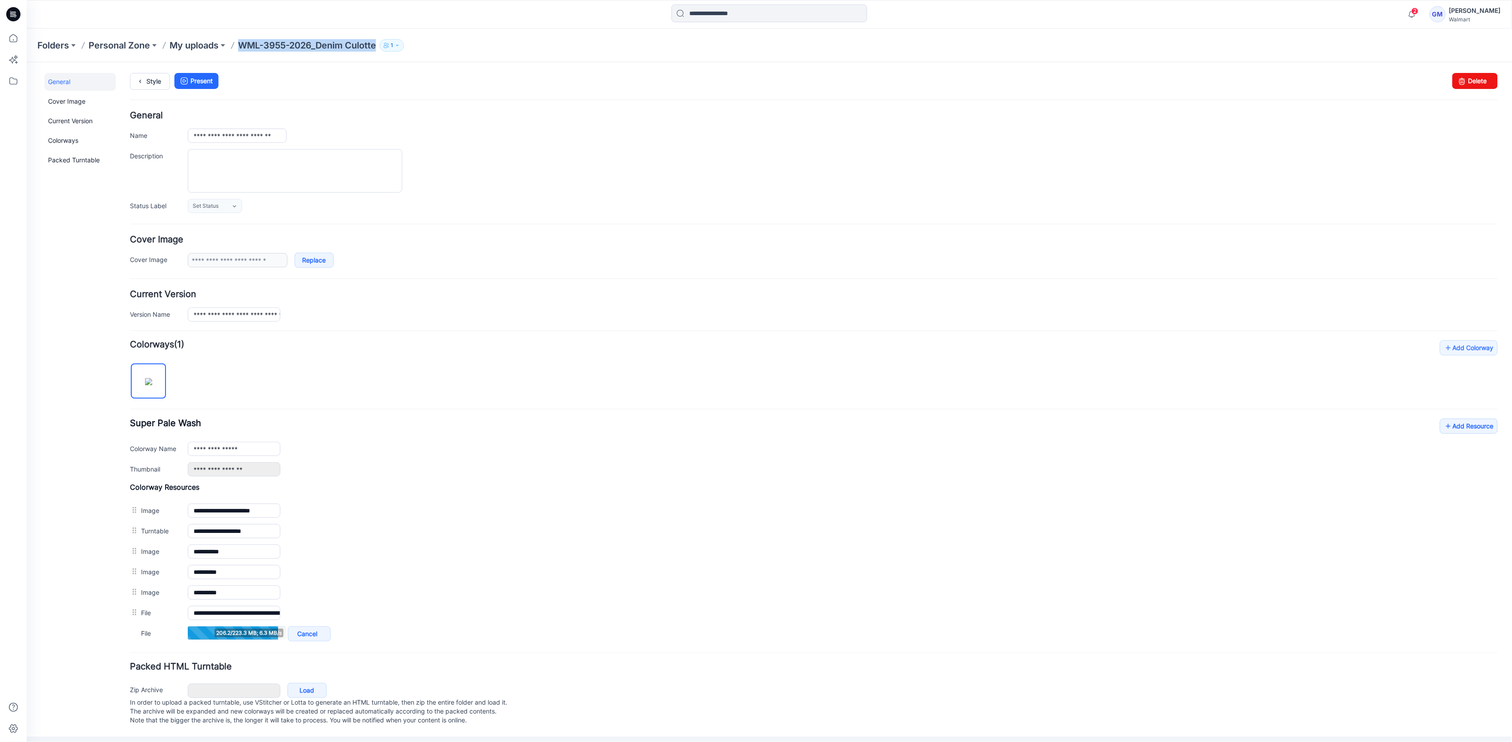
drag, startPoint x: 280, startPoint y: 43, endPoint x: 377, endPoint y: 45, distance: 98.0
click at [376, 45] on p "WML-3955-2026_Denim Culotte" at bounding box center [307, 45] width 138 height 12
copy p "WML-3955-2026_Denim Culotte"
drag, startPoint x: 70, startPoint y: 418, endPoint x: 155, endPoint y: 430, distance: 85.9
click at [70, 418] on div "General Cover Image Current Version Colorways Packed Turntable" at bounding box center [79, 405] width 71 height 664
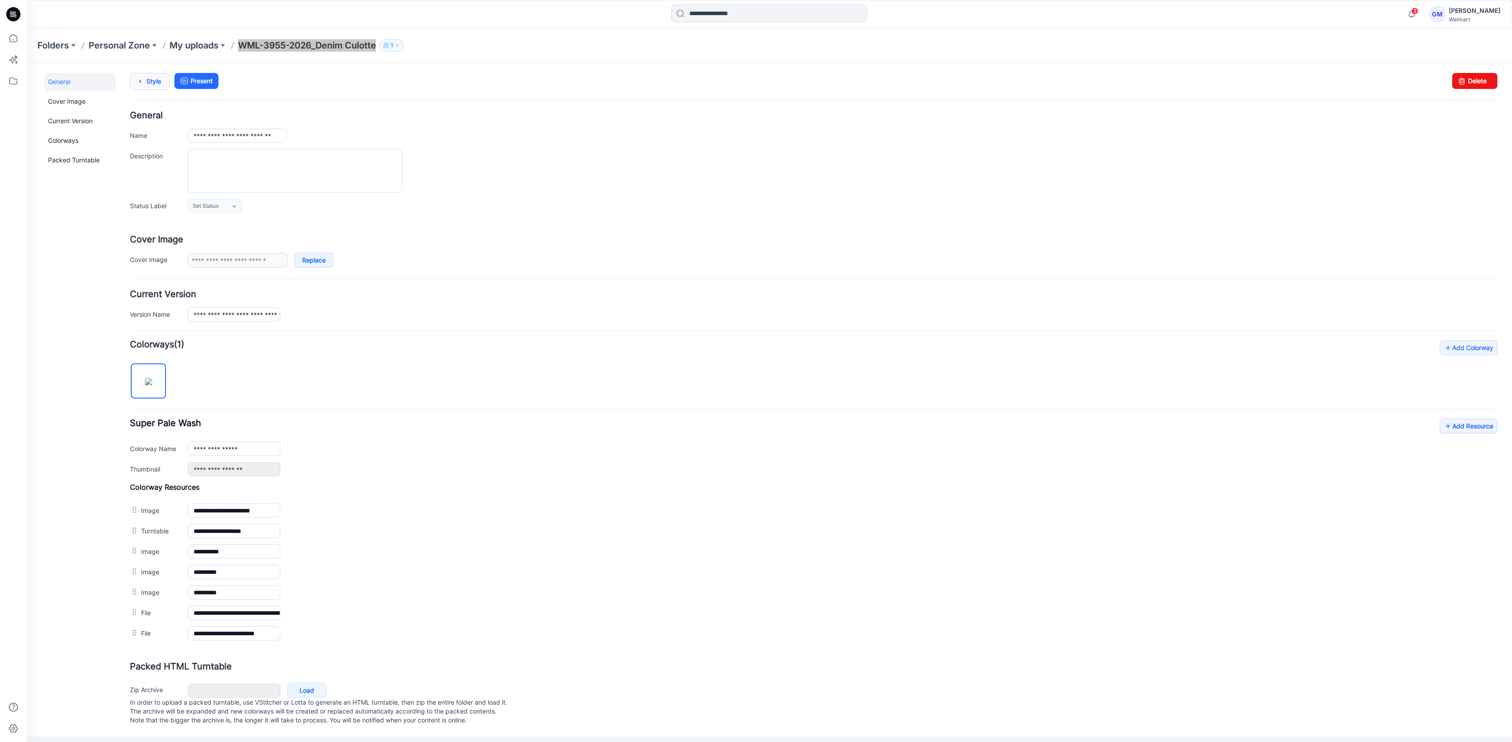
click at [152, 83] on link "Style" at bounding box center [150, 81] width 40 height 17
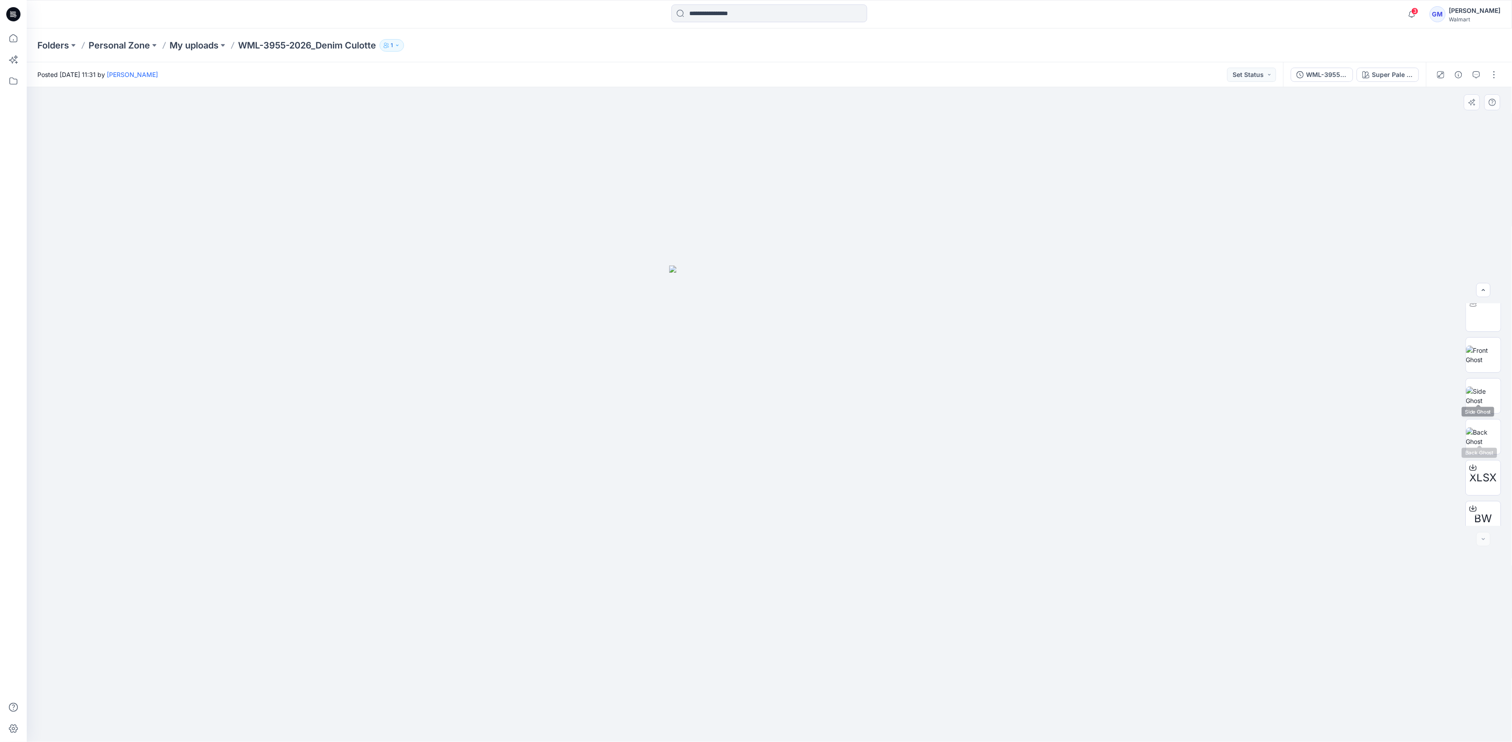
scroll to position [59, 0]
click at [1454, 73] on button "button" at bounding box center [1459, 75] width 14 height 14
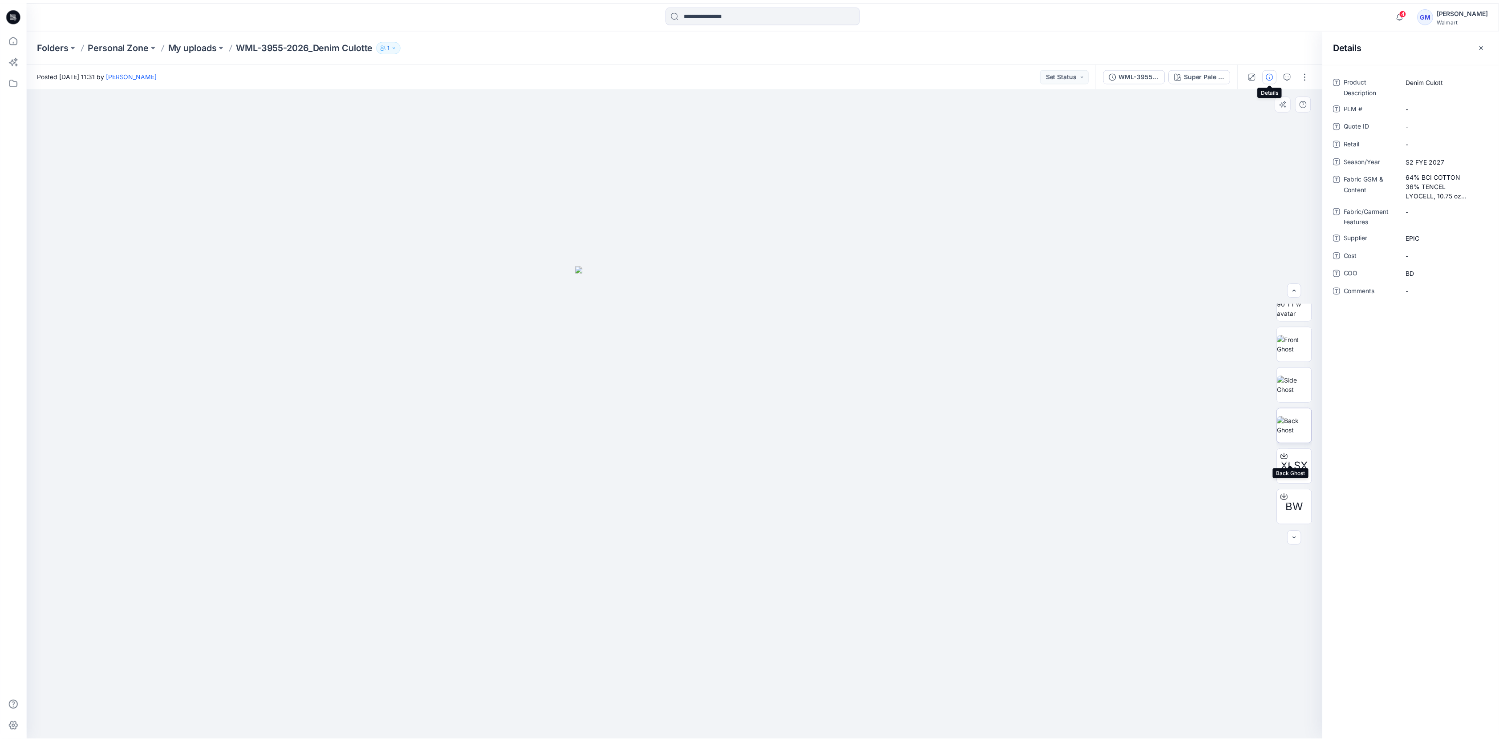
scroll to position [0, 0]
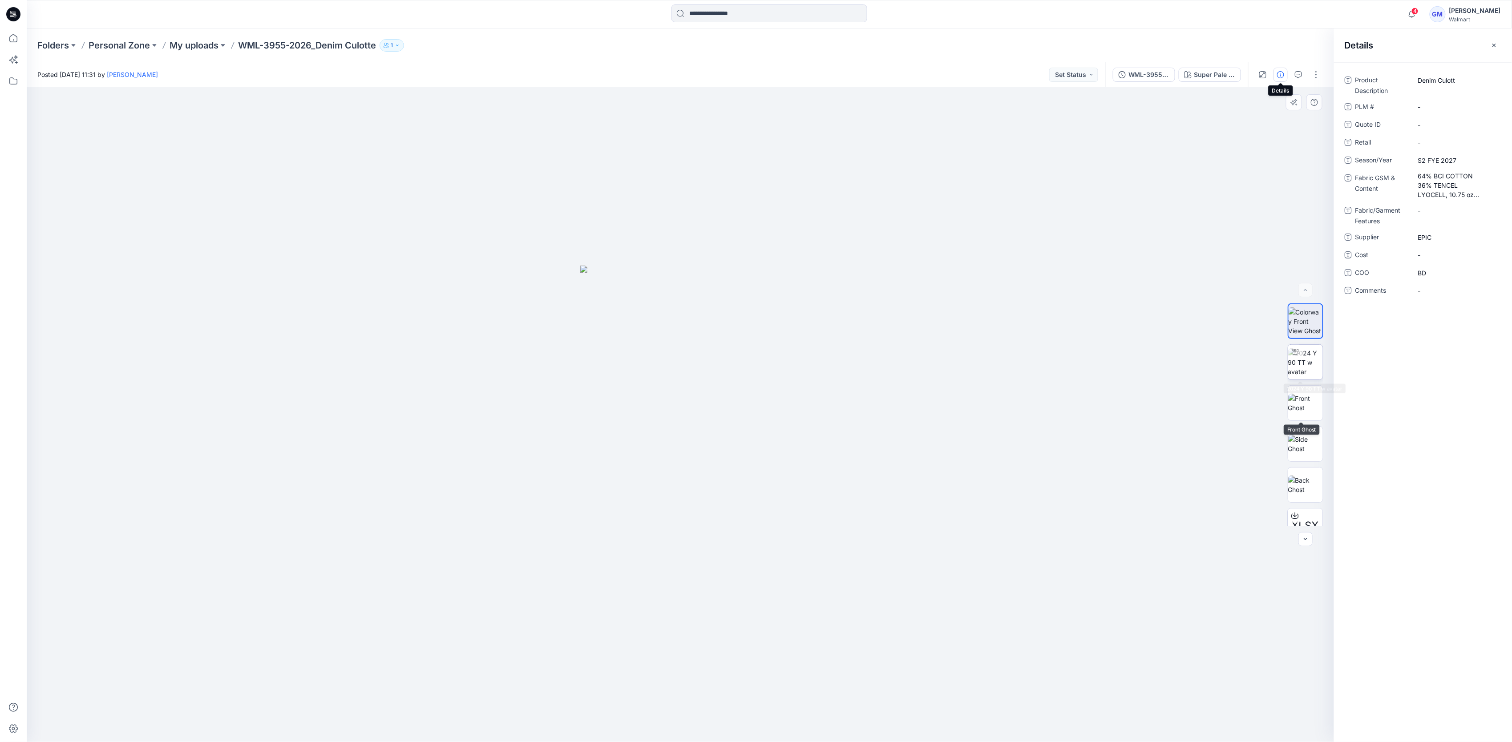
click at [1308, 365] on img at bounding box center [1305, 362] width 35 height 28
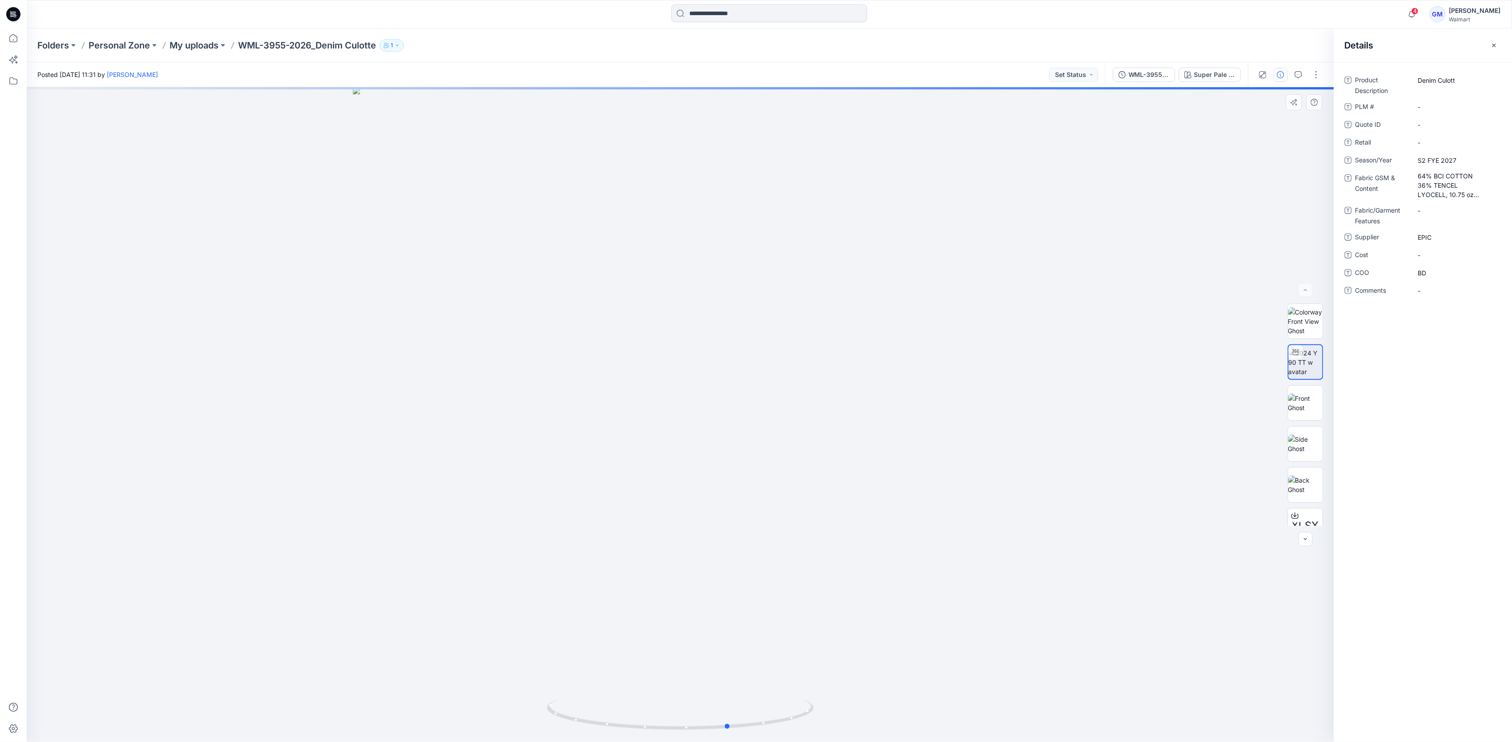
drag, startPoint x: 750, startPoint y: 730, endPoint x: 438, endPoint y: 292, distance: 537.1
click at [546, 714] on div at bounding box center [681, 414] width 1308 height 655
click at [181, 46] on p "My uploads" at bounding box center [194, 45] width 49 height 12
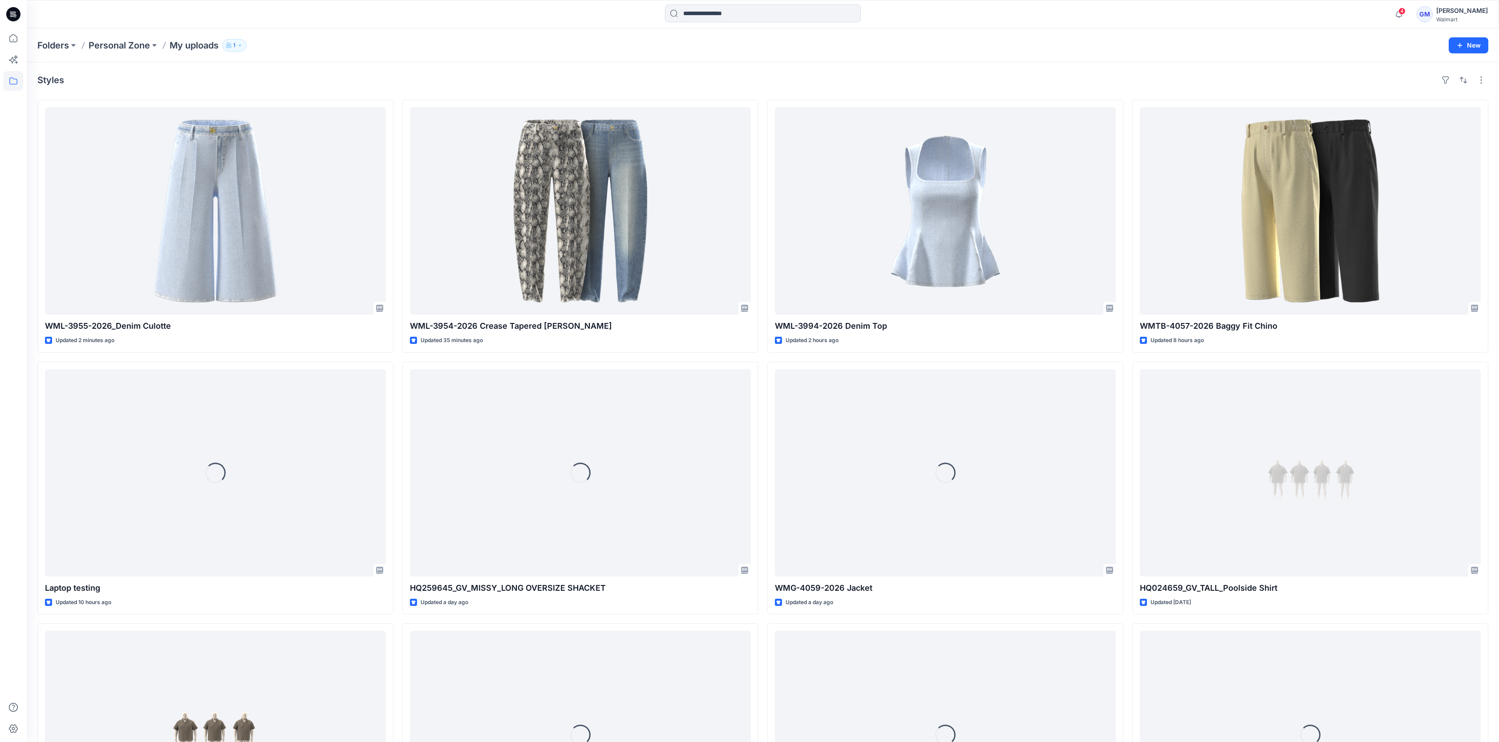
click at [652, 83] on div "Styles" at bounding box center [762, 80] width 1451 height 14
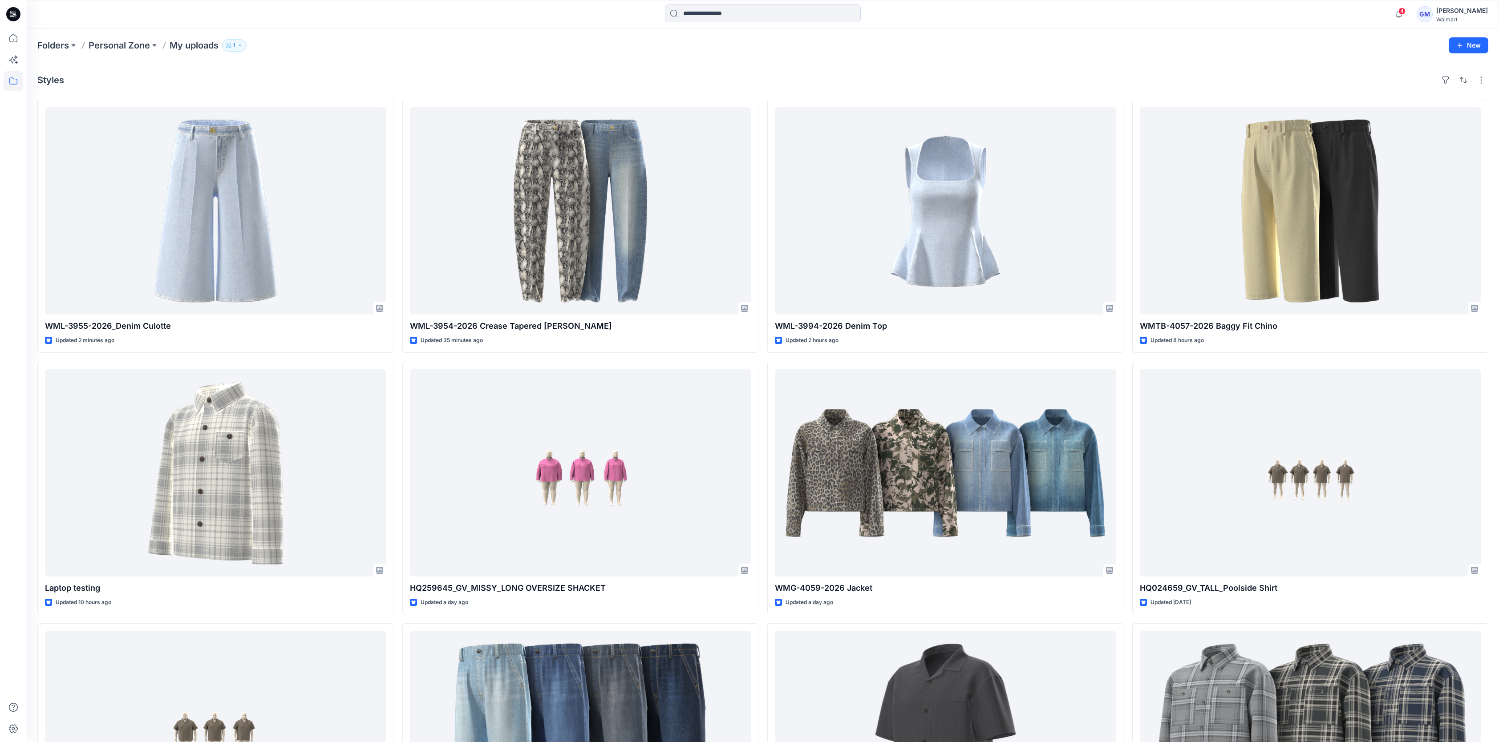
click at [1195, 76] on div "Styles" at bounding box center [762, 80] width 1451 height 14
